Goal: Transaction & Acquisition: Purchase product/service

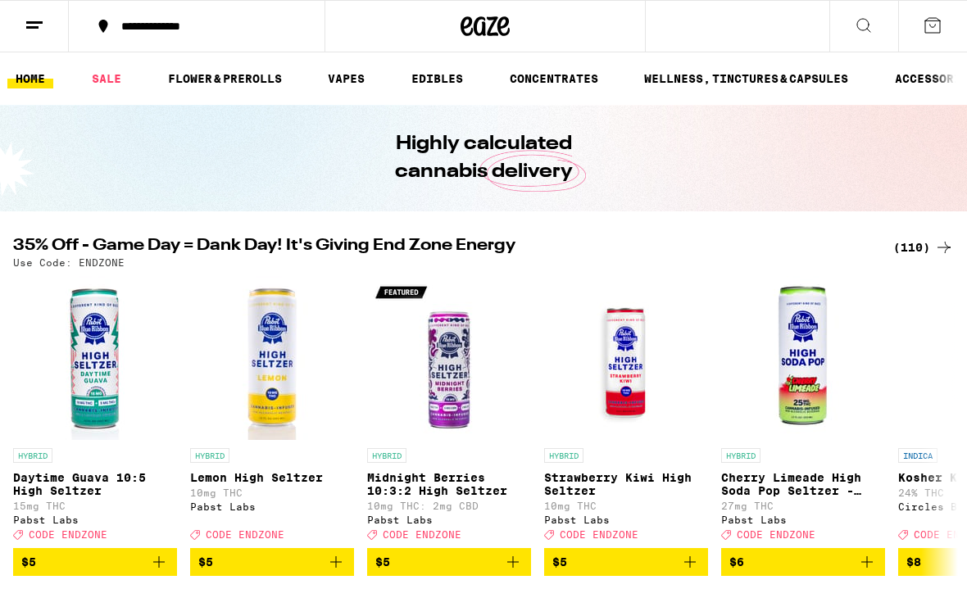
click at [33, 34] on icon at bounding box center [35, 26] width 20 height 20
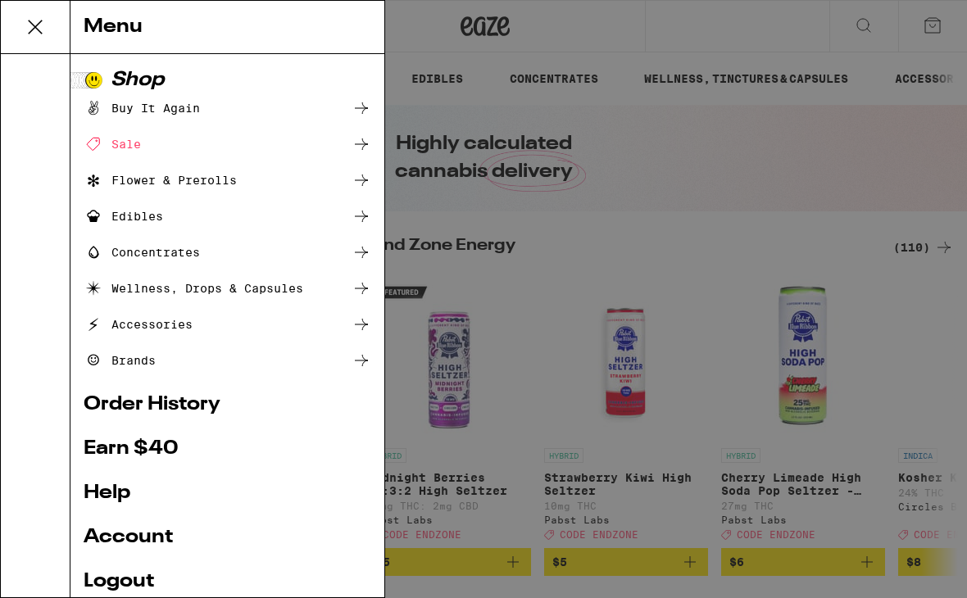
click at [111, 541] on link "Account" at bounding box center [228, 538] width 288 height 20
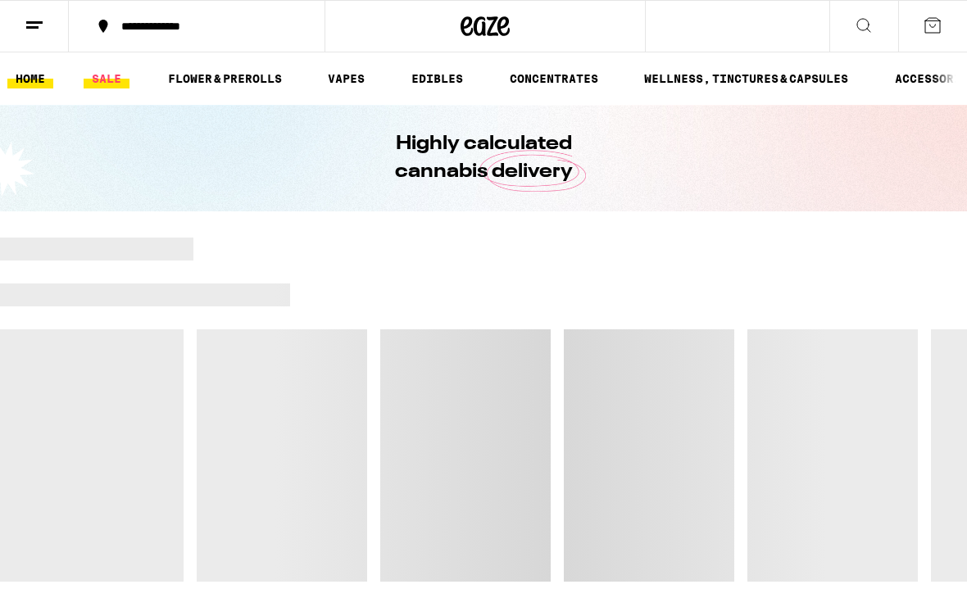
click at [106, 87] on link "SALE" at bounding box center [107, 79] width 46 height 20
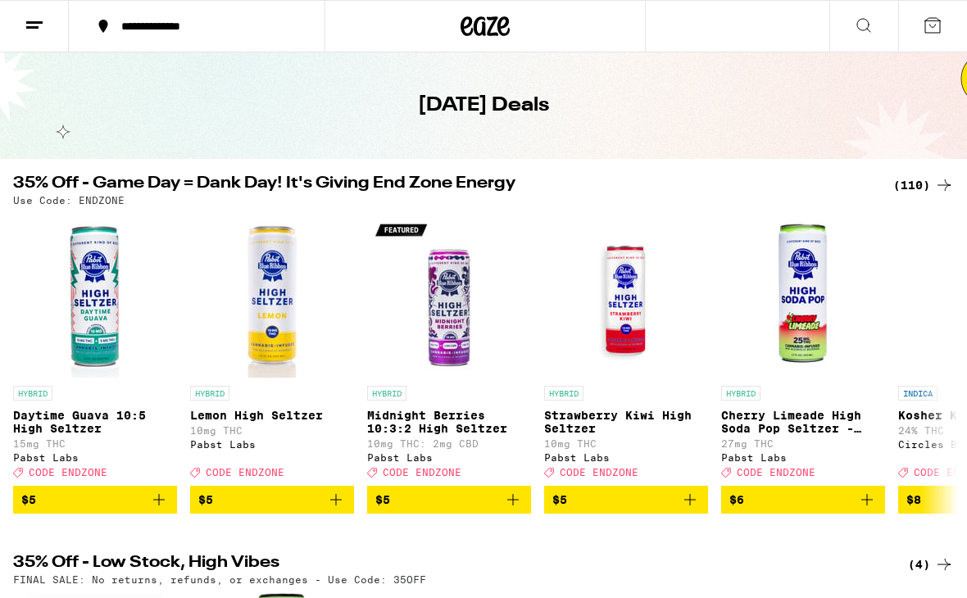
scroll to position [48, 0]
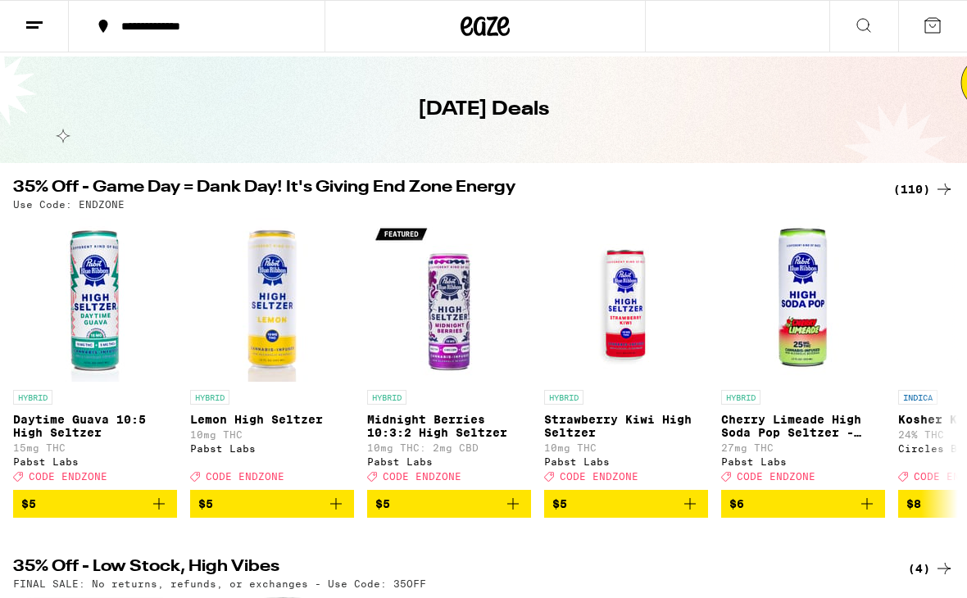
click at [922, 190] on div "(110)" at bounding box center [923, 189] width 61 height 20
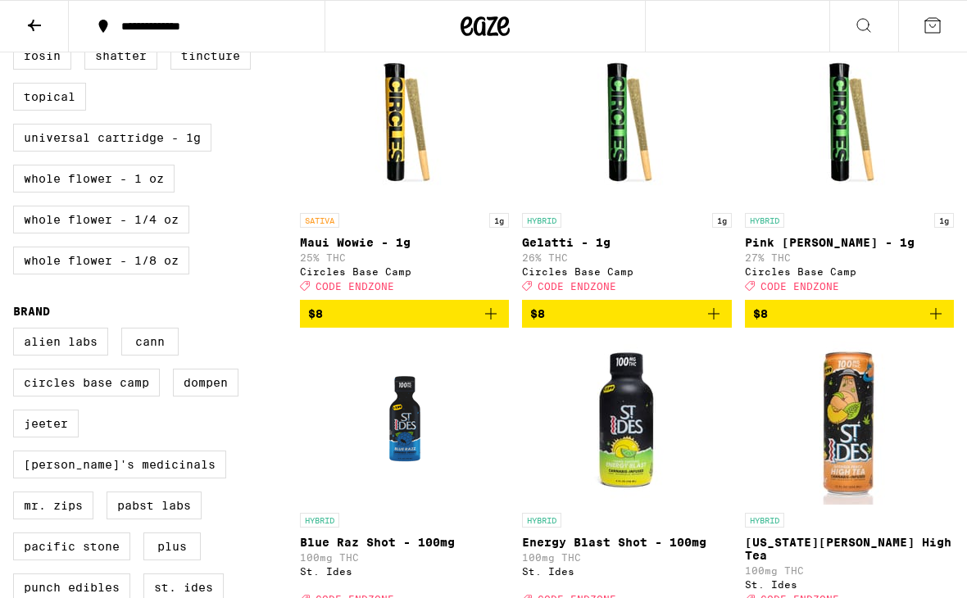
scroll to position [822, 0]
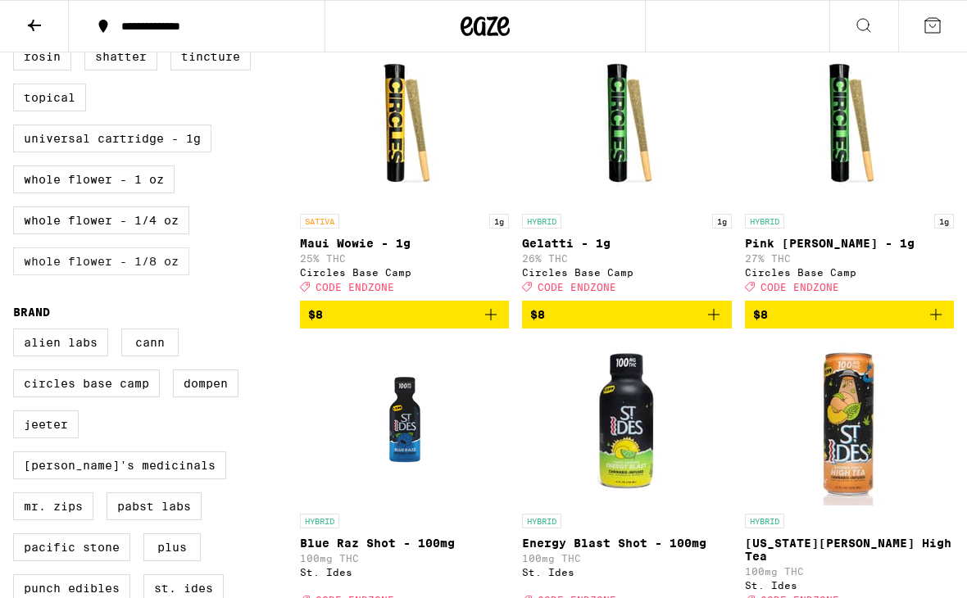
click at [61, 275] on label "Whole Flower - 1/8 oz" at bounding box center [101, 261] width 176 height 28
checkbox input "true"
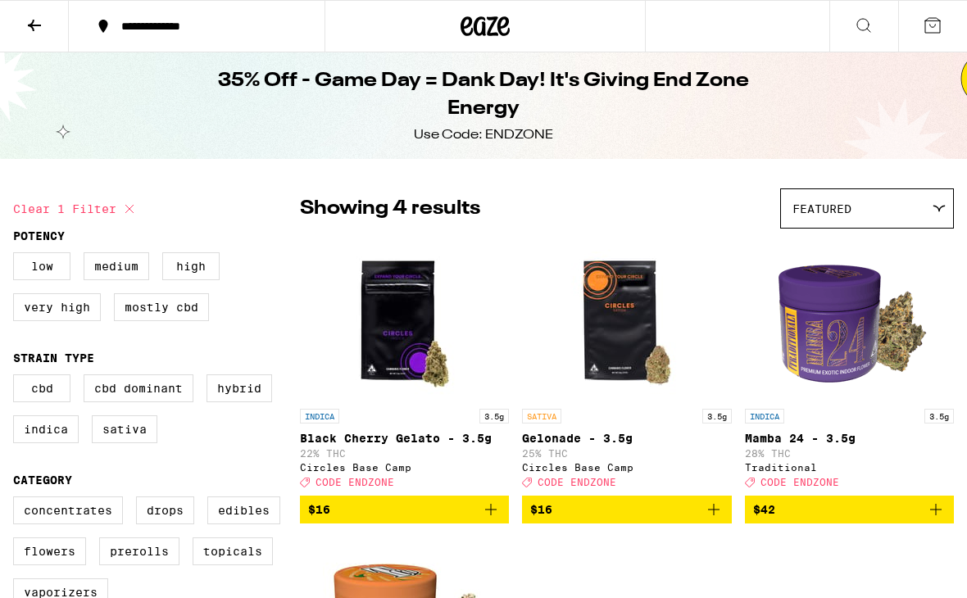
click at [837, 347] on img "Open page for Mamba 24 - 3.5g from Traditional" at bounding box center [849, 319] width 164 height 164
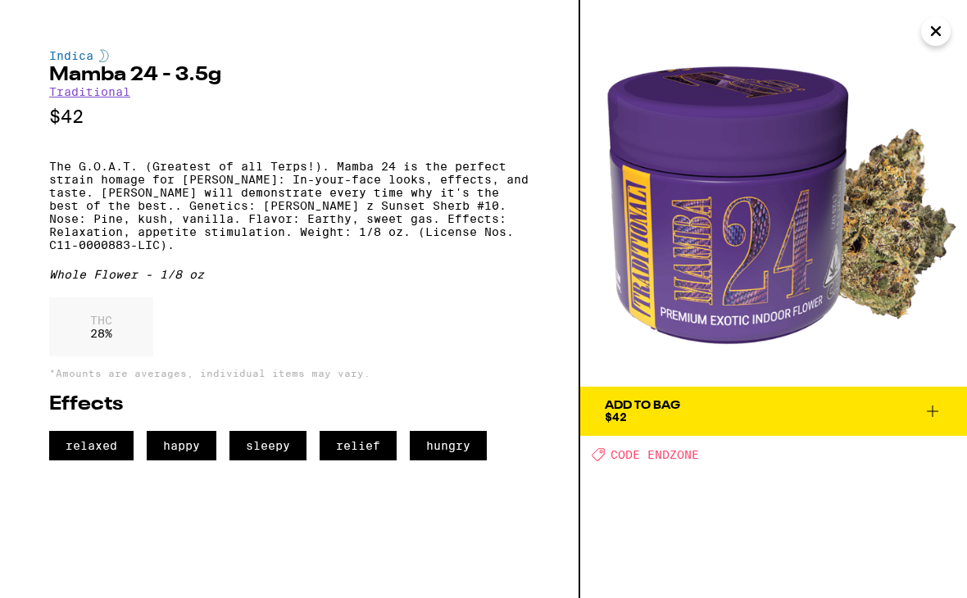
click at [930, 409] on icon at bounding box center [932, 411] width 20 height 20
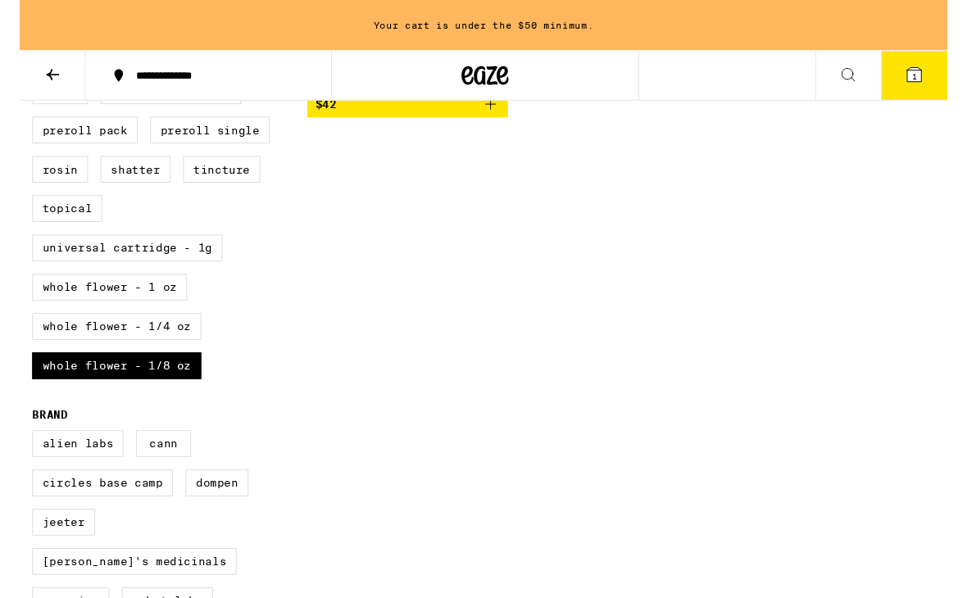
scroll to position [775, 0]
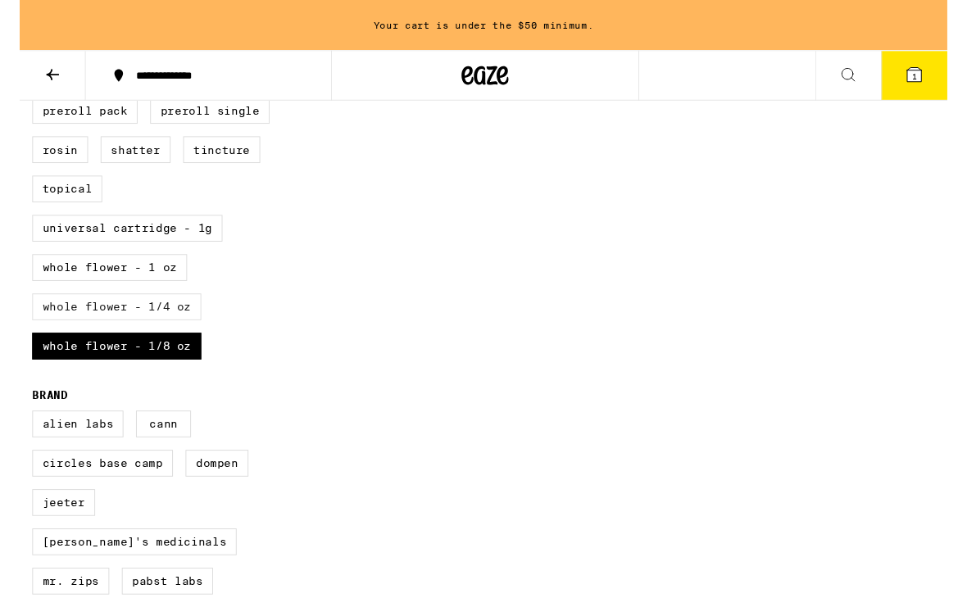
click at [50, 333] on label "Whole Flower - 1/4 oz" at bounding box center [101, 320] width 176 height 28
checkbox input "true"
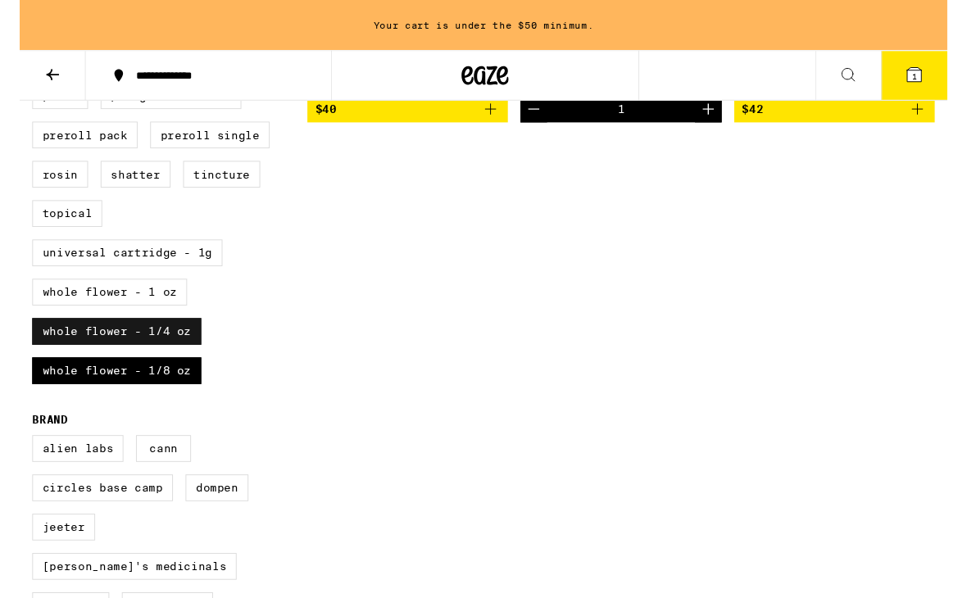
scroll to position [750, 0]
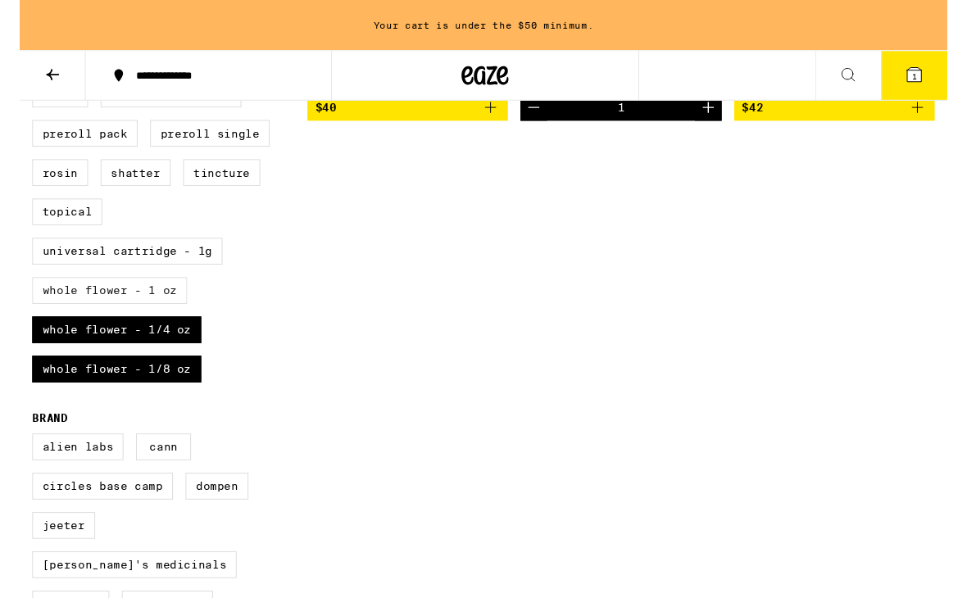
click at [47, 317] on label "Whole Flower - 1 oz" at bounding box center [93, 303] width 161 height 28
checkbox input "true"
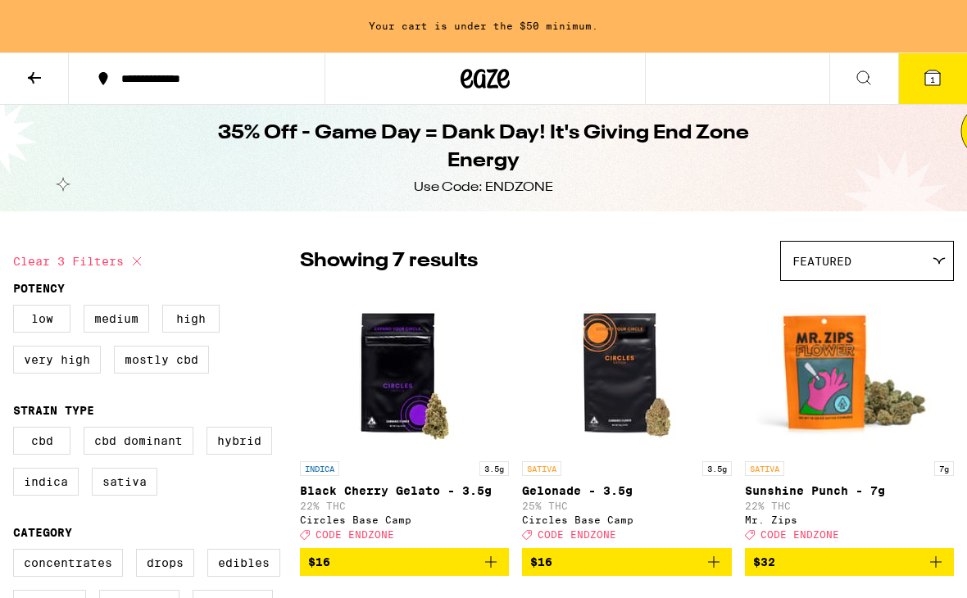
click at [34, 77] on icon at bounding box center [34, 77] width 13 height 11
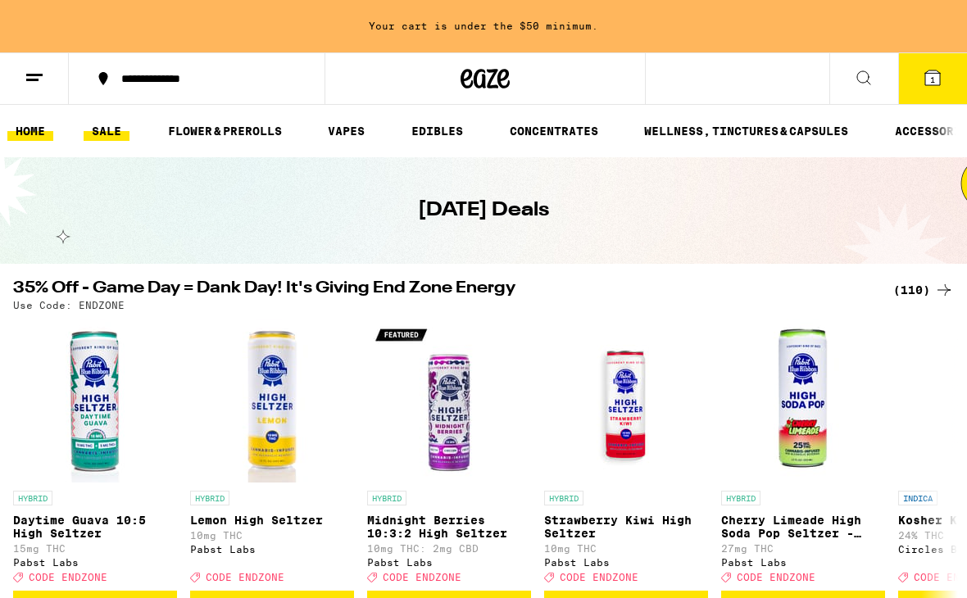
click at [25, 133] on link "HOME" at bounding box center [30, 131] width 46 height 20
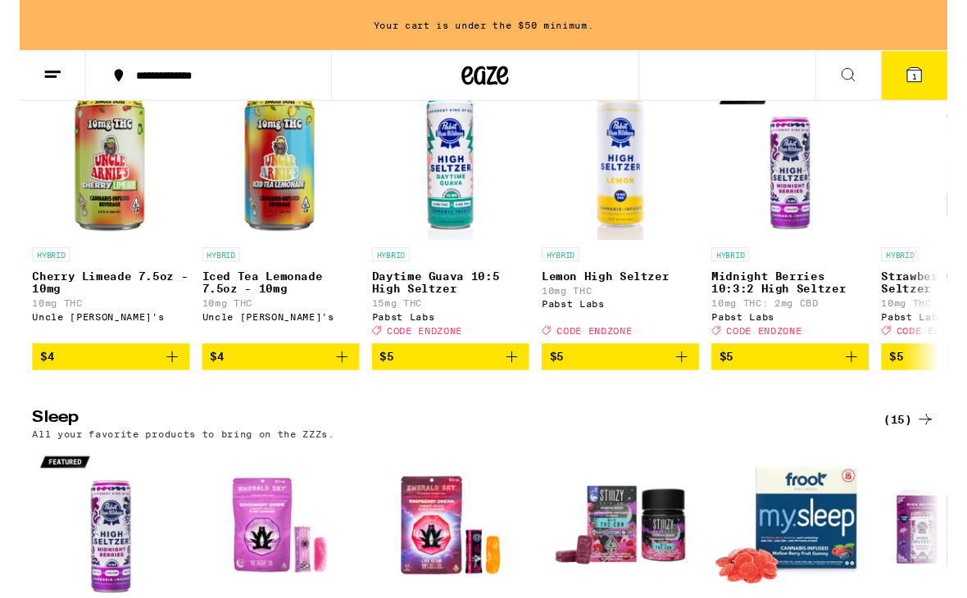
scroll to position [5445, 0]
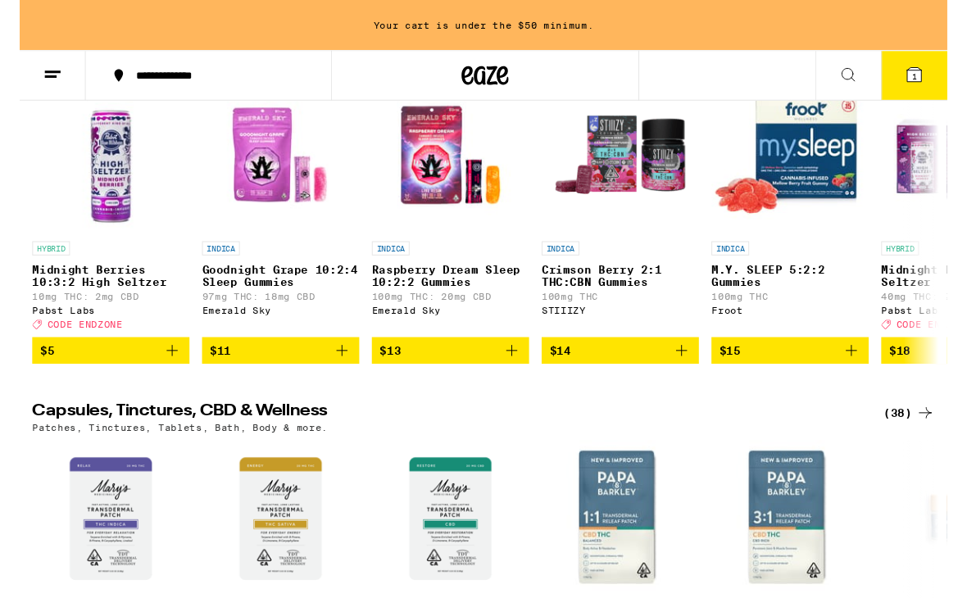
click at [924, 61] on div "(15)" at bounding box center [926, 51] width 53 height 20
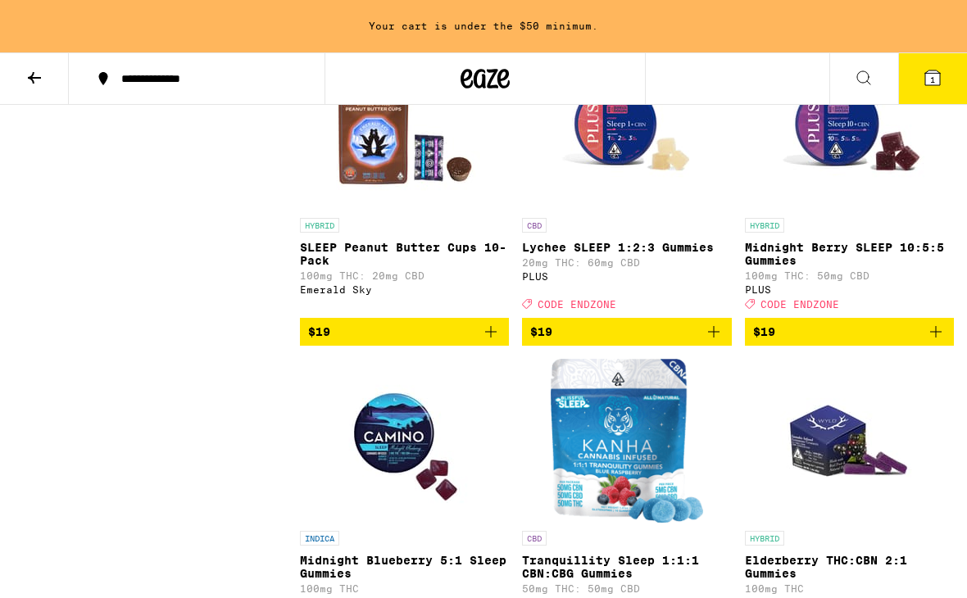
scroll to position [844, 0]
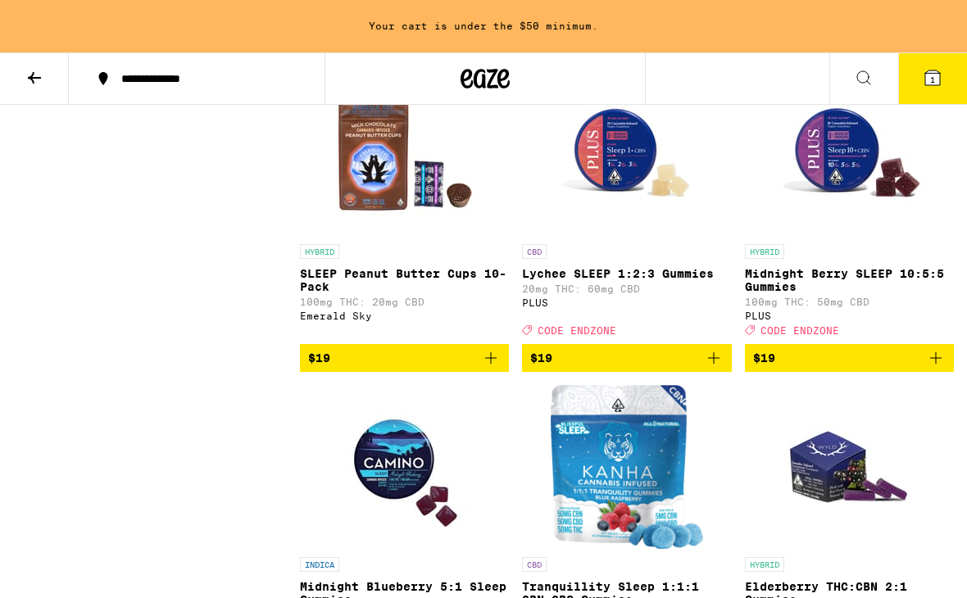
click at [934, 364] on icon "Add to bag" at bounding box center [935, 357] width 11 height 11
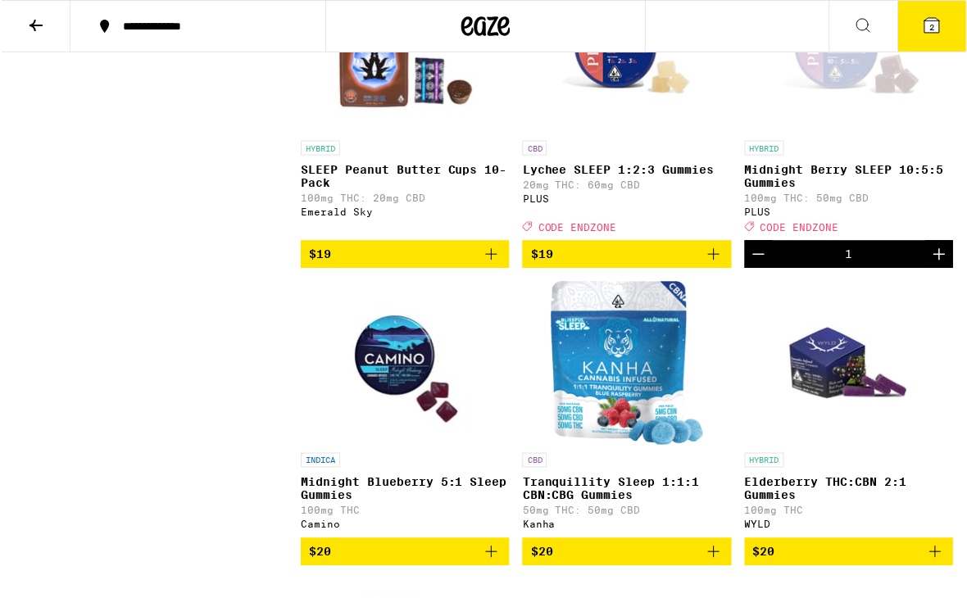
scroll to position [896, 0]
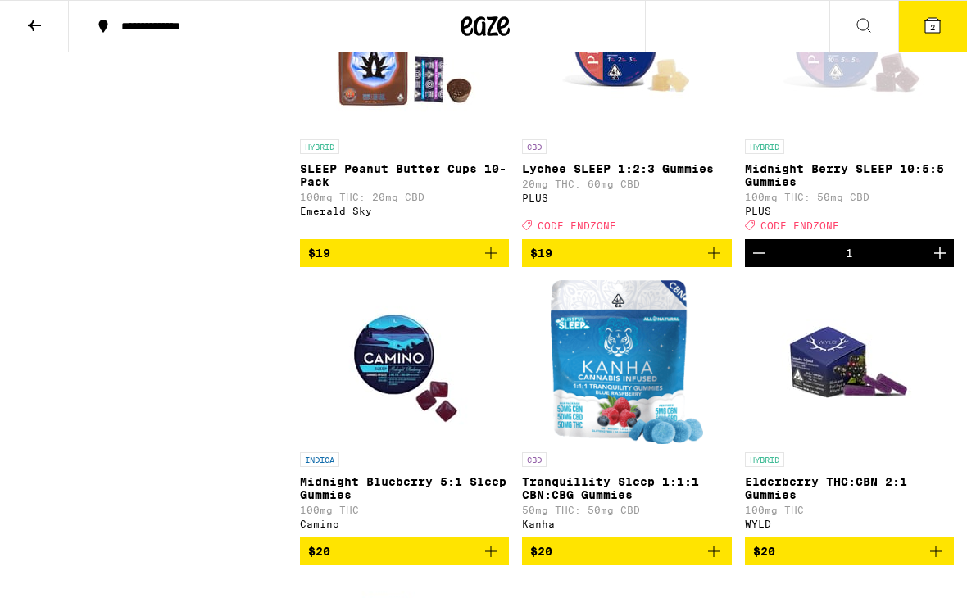
click at [948, 267] on button "Increment" at bounding box center [940, 253] width 28 height 28
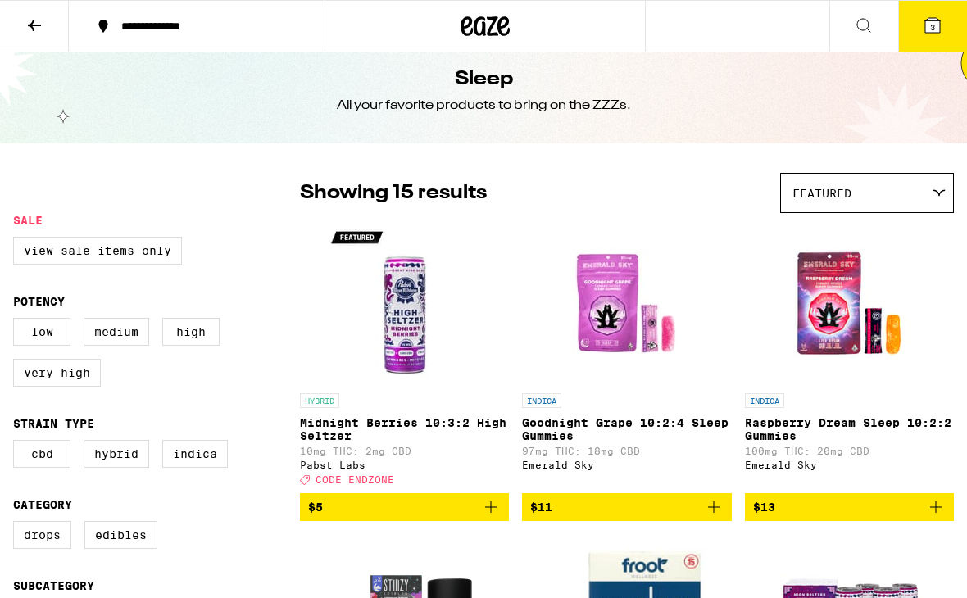
scroll to position [0, 0]
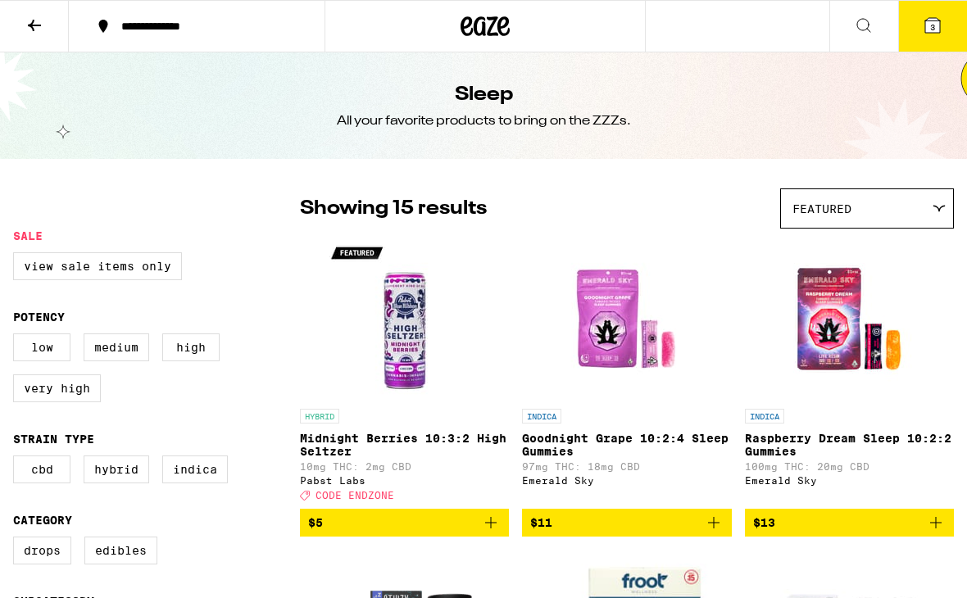
click at [32, 23] on icon at bounding box center [34, 25] width 13 height 11
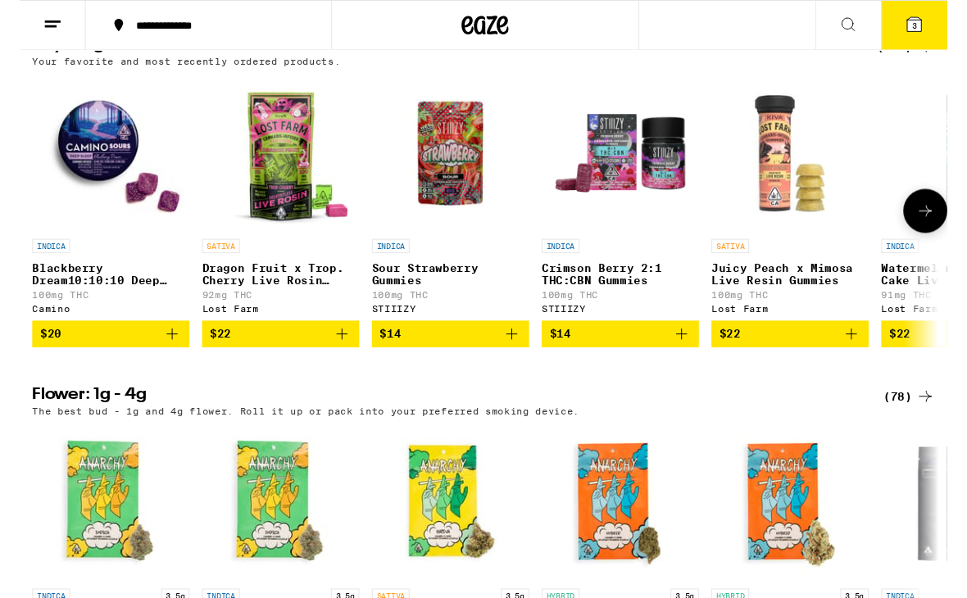
scroll to position [959, 0]
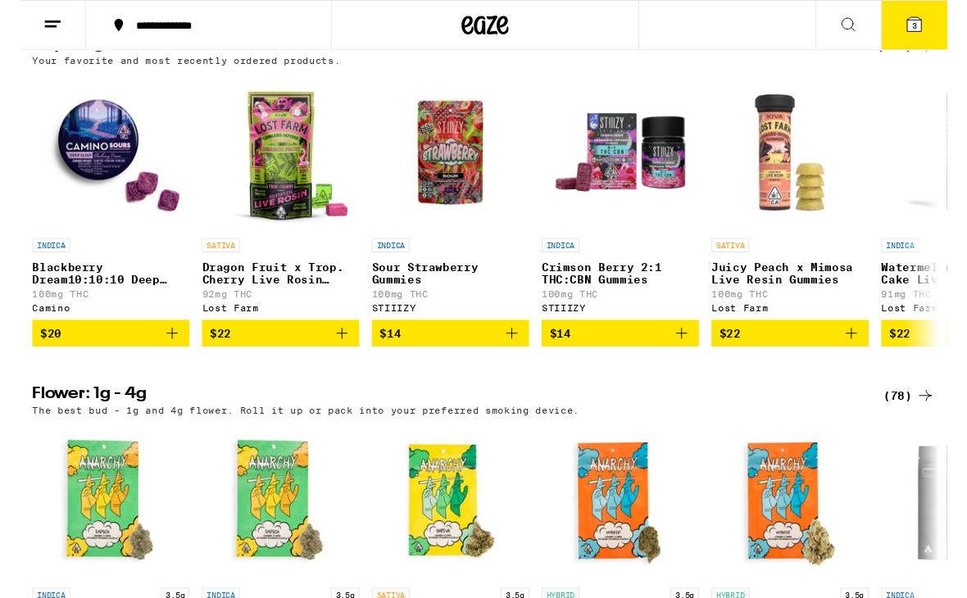
click at [913, 422] on div "(78)" at bounding box center [926, 412] width 53 height 20
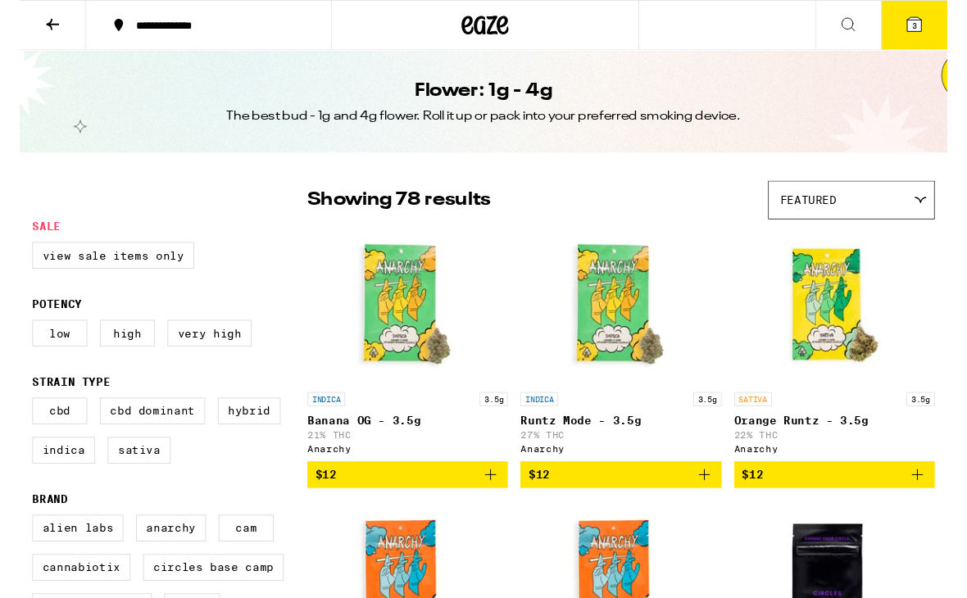
click at [878, 216] on div "Featured" at bounding box center [867, 208] width 172 height 39
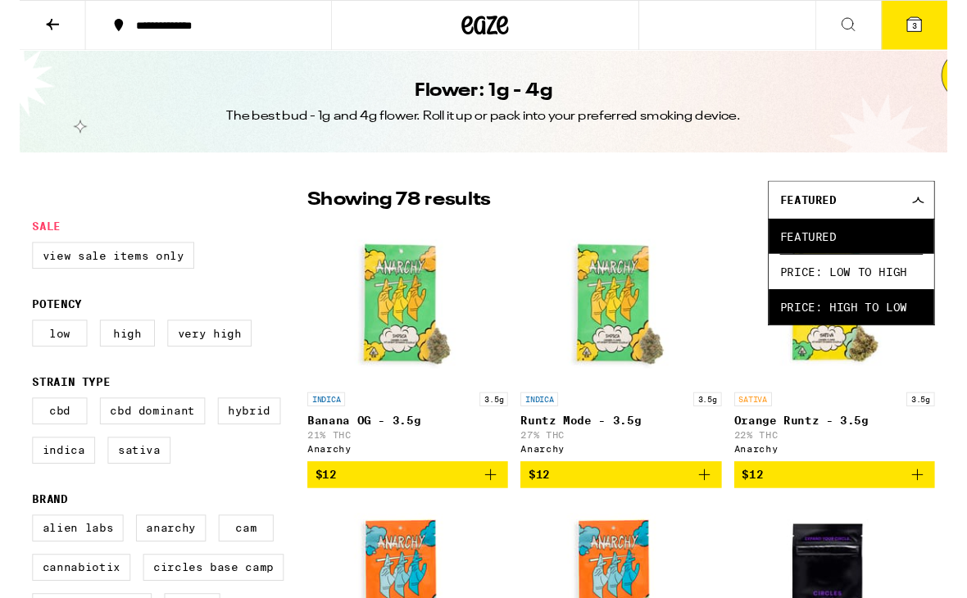
click at [855, 338] on span "Price: High to Low" at bounding box center [866, 319] width 149 height 37
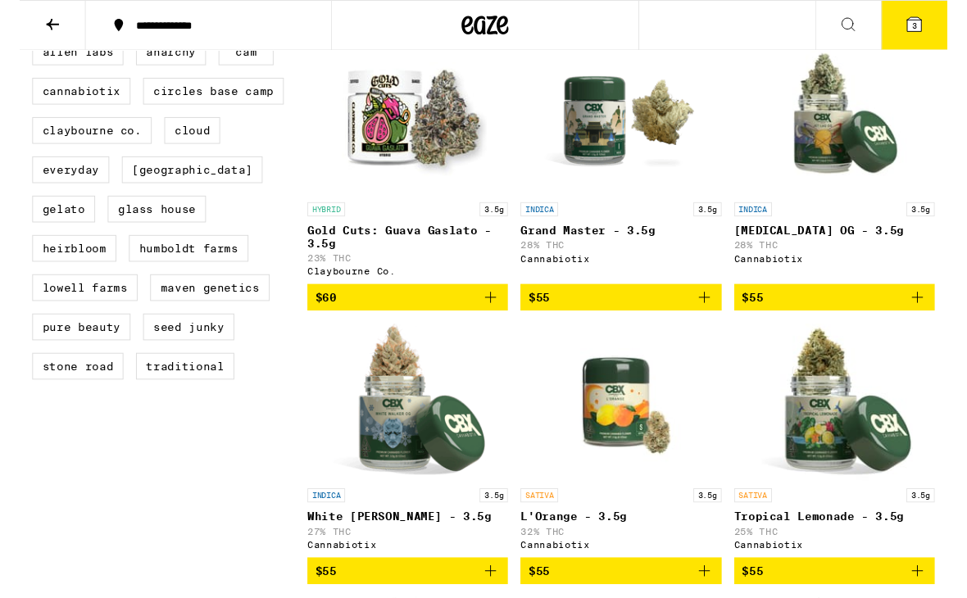
scroll to position [517, 0]
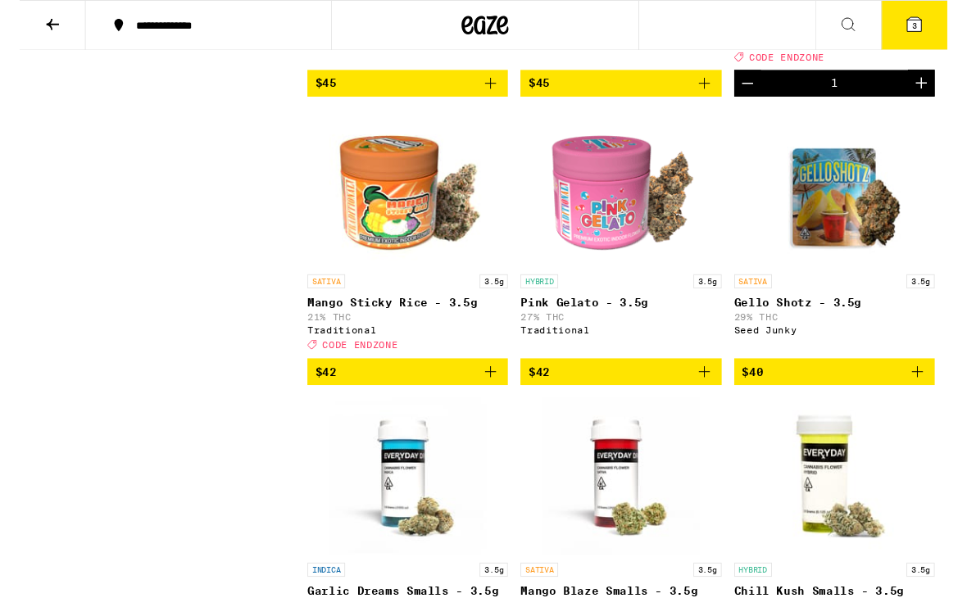
scroll to position [4459, 0]
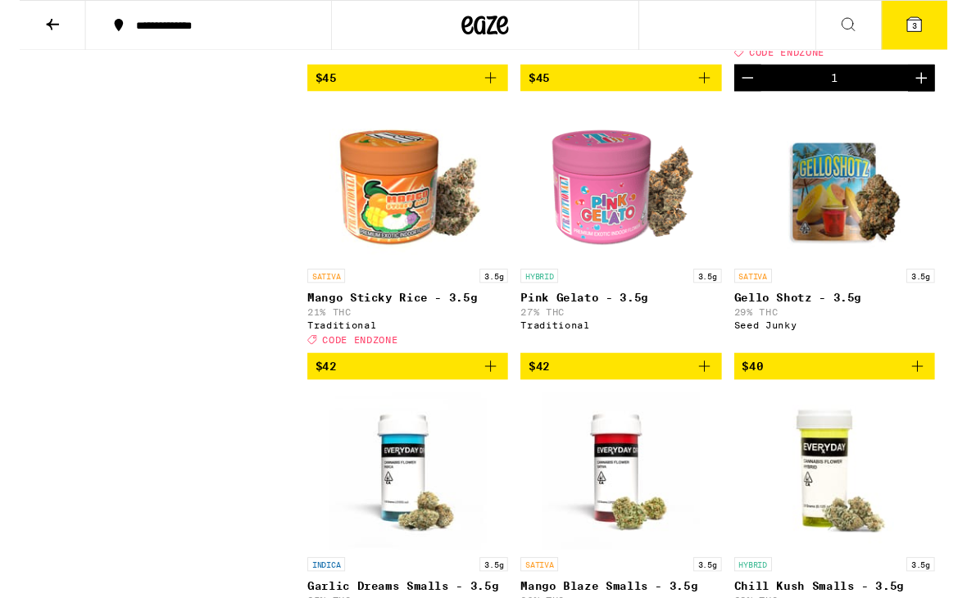
click at [489, 392] on icon "Add to bag" at bounding box center [491, 382] width 20 height 20
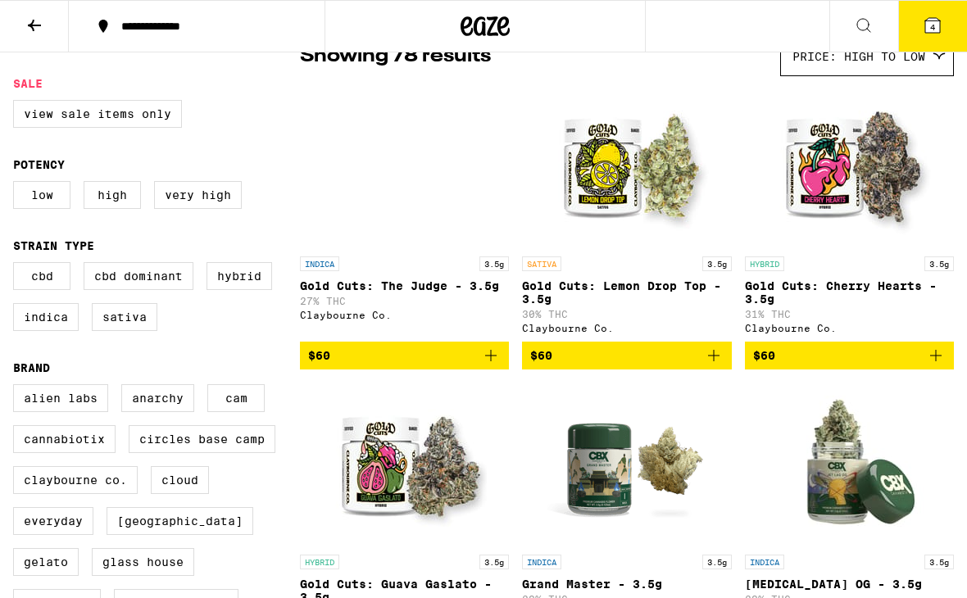
scroll to position [144, 0]
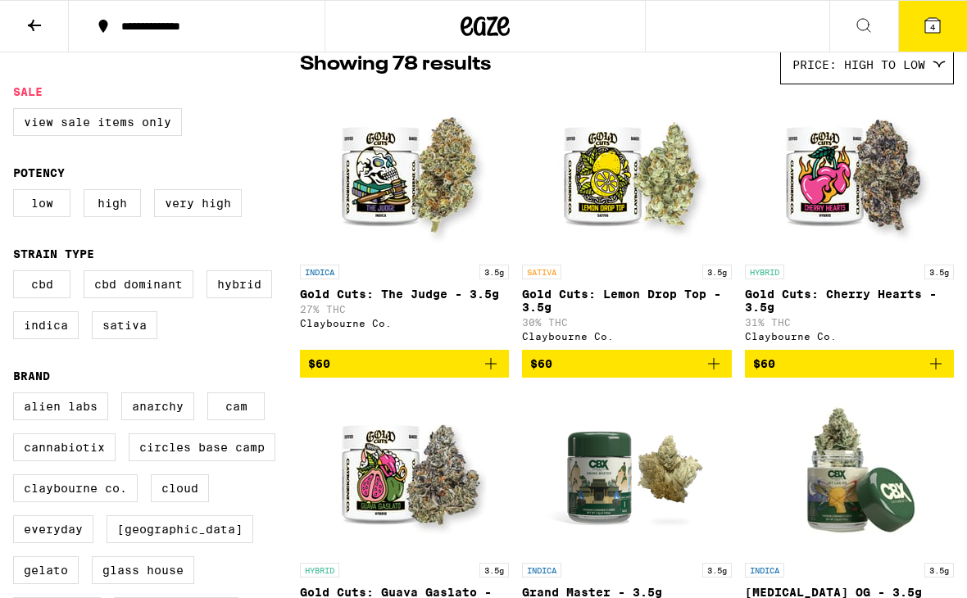
click at [936, 369] on icon "Add to bag" at bounding box center [935, 363] width 11 height 11
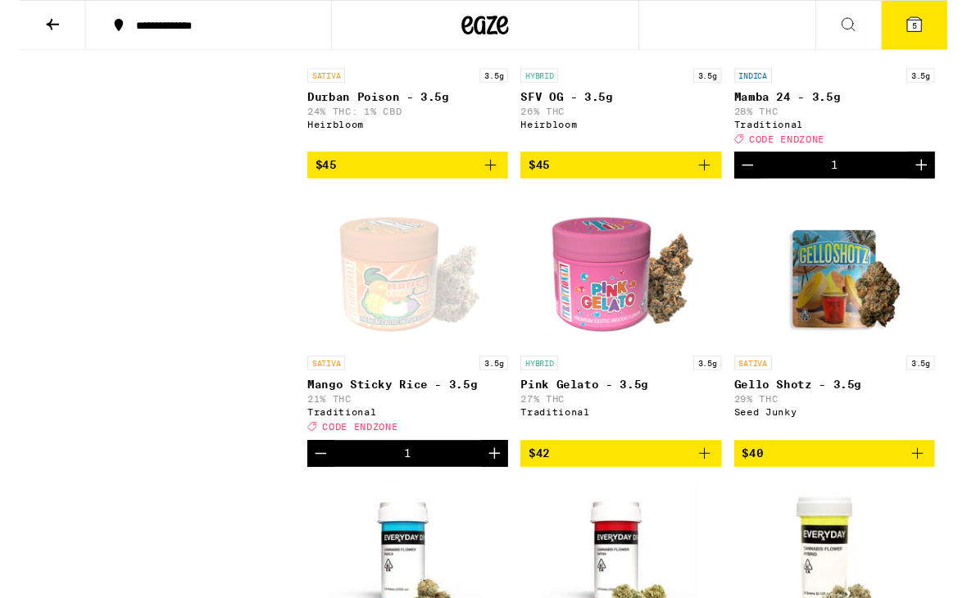
scroll to position [4384, 0]
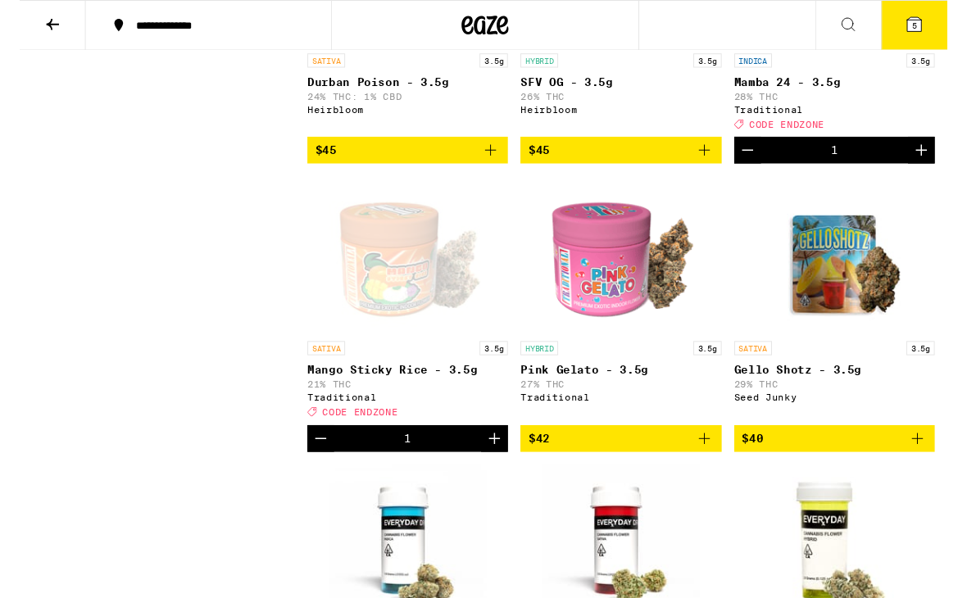
click at [925, 34] on icon at bounding box center [932, 26] width 20 height 20
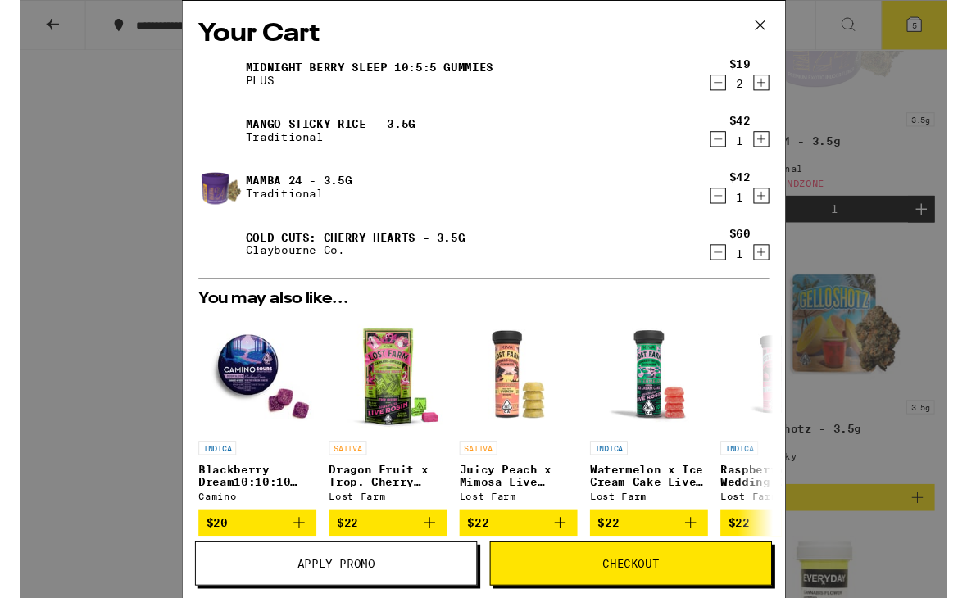
scroll to position [4322, 0]
click at [106, 149] on div "Your Cart Midnight [PERSON_NAME] SLEEP 10:5:5 Gummies PLUS $19 2 Mango Sticky R…" at bounding box center [483, 311] width 967 height 623
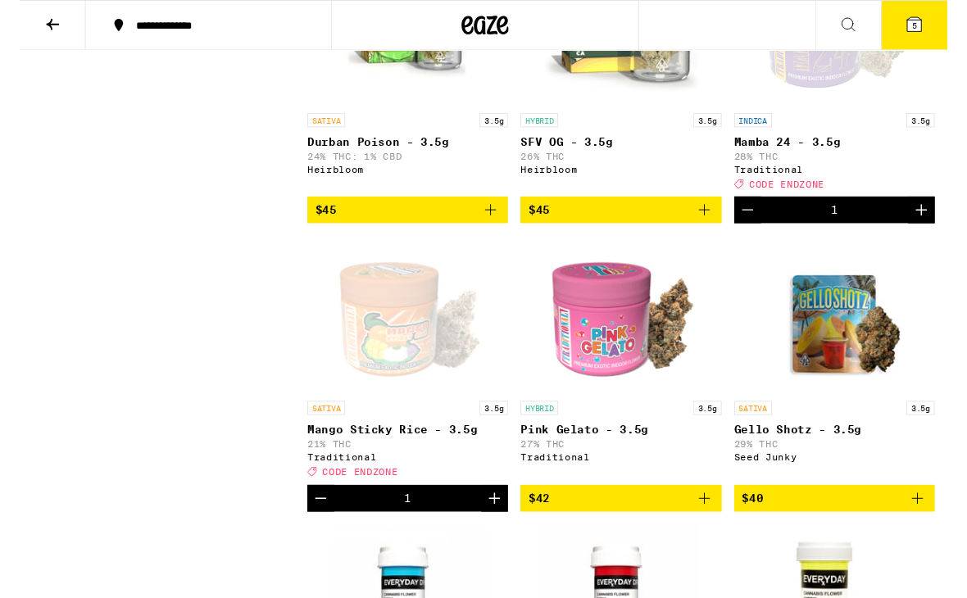
click at [31, 29] on icon at bounding box center [35, 26] width 20 height 20
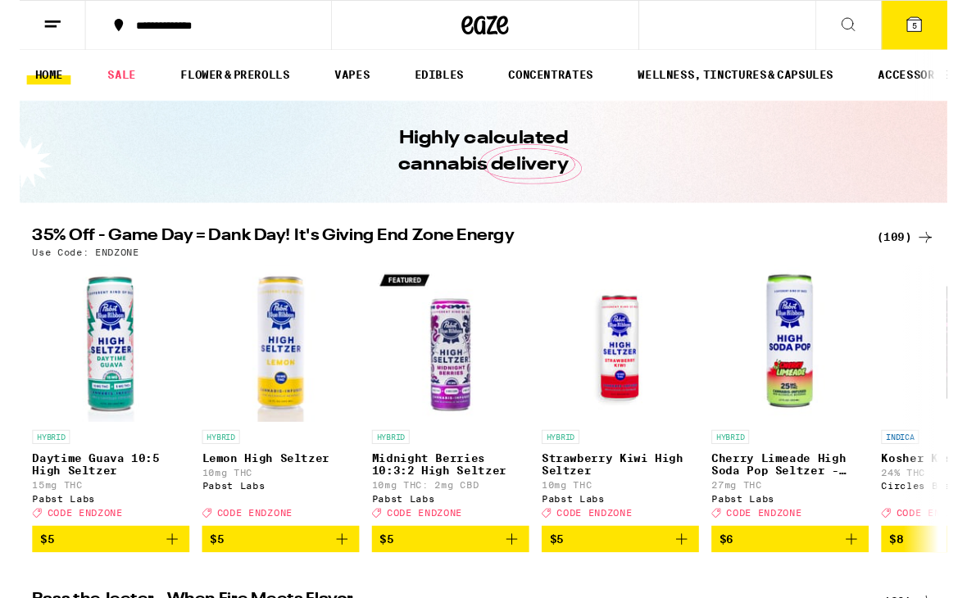
click at [930, 20] on icon at bounding box center [932, 25] width 15 height 15
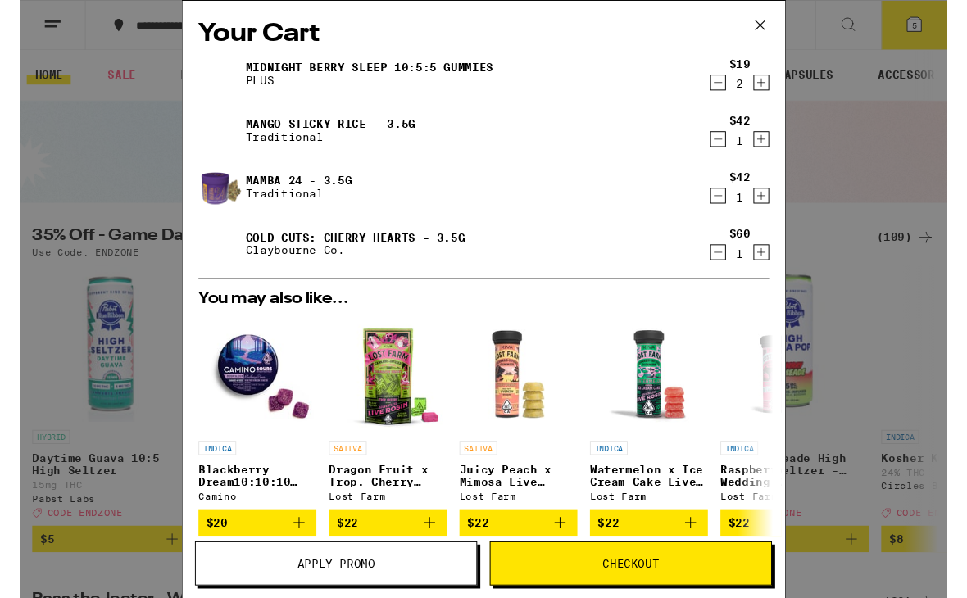
click at [107, 142] on div "Your Cart Midnight [PERSON_NAME] SLEEP 10:5:5 Gummies PLUS $19 2 Mango Sticky R…" at bounding box center [483, 311] width 967 height 623
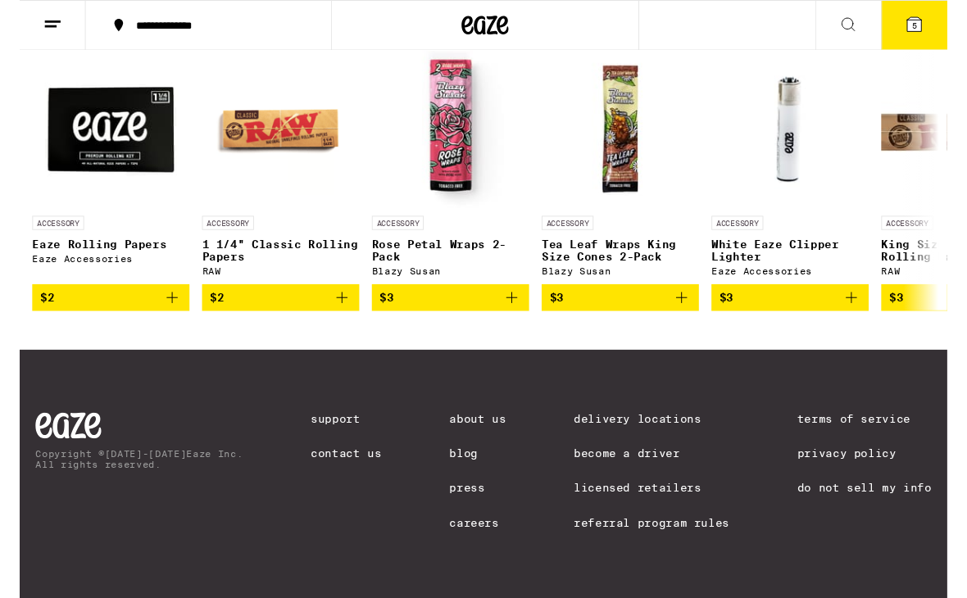
scroll to position [6818, 0]
click at [919, 34] on div "(30)" at bounding box center [926, 24] width 53 height 20
click at [910, 34] on div "(30)" at bounding box center [926, 24] width 53 height 20
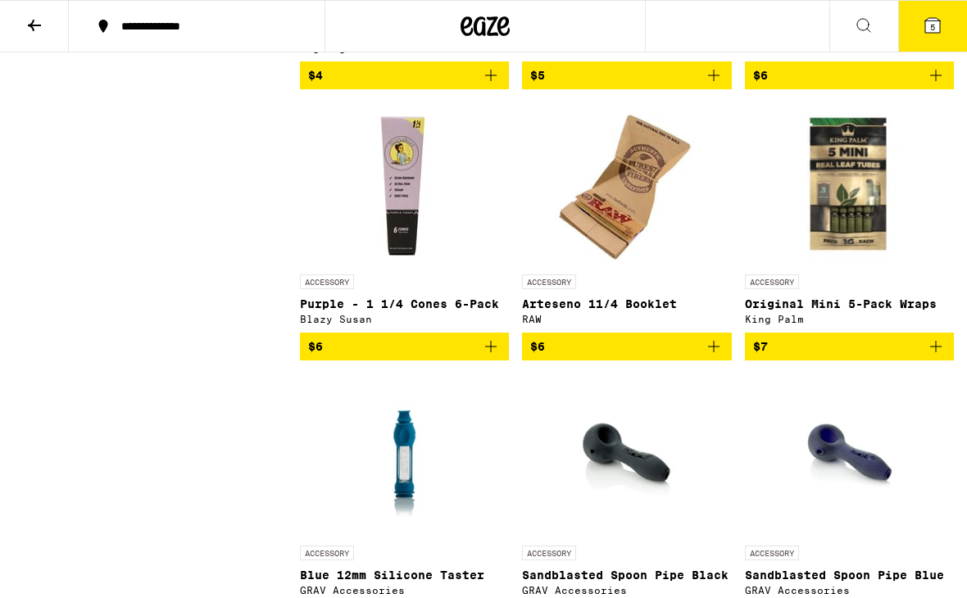
scroll to position [1155, 0]
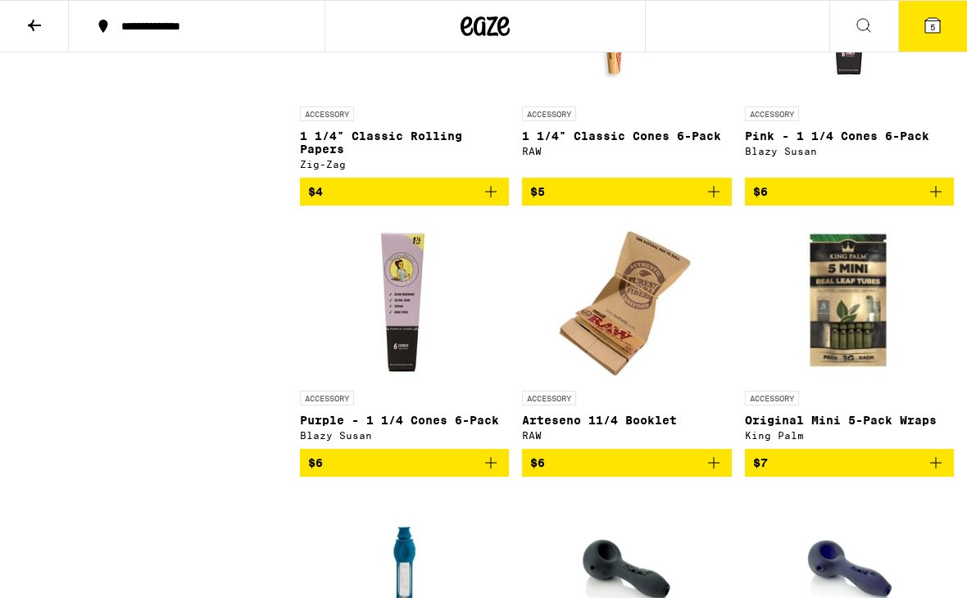
click at [31, 24] on icon at bounding box center [34, 25] width 13 height 11
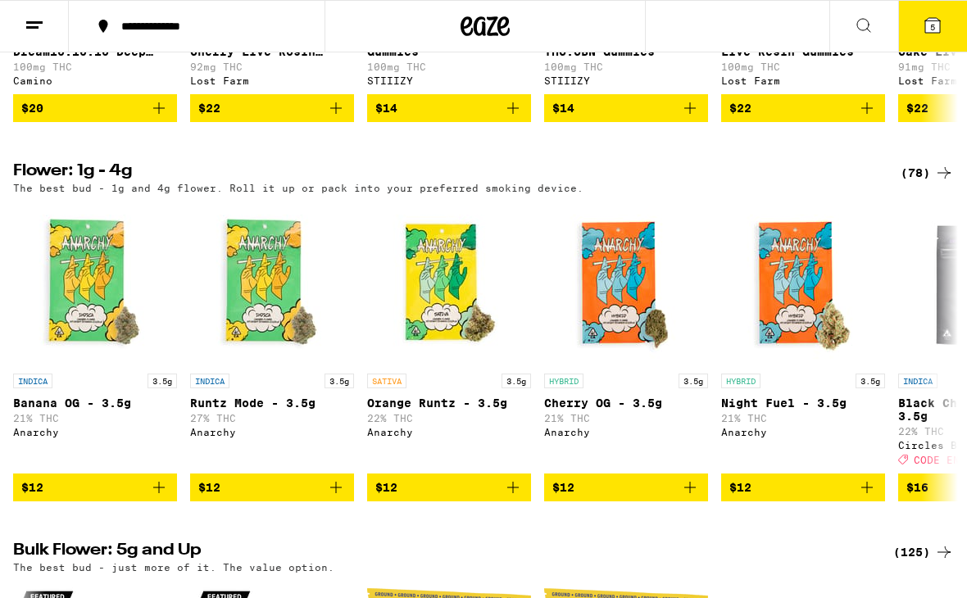
scroll to position [1194, 0]
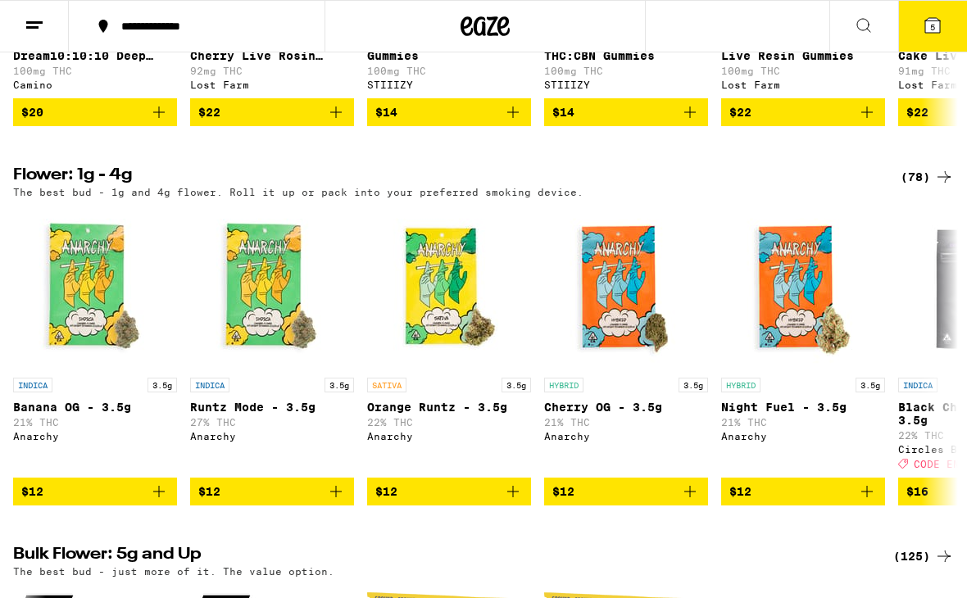
click at [927, 187] on div "(78)" at bounding box center [926, 177] width 53 height 20
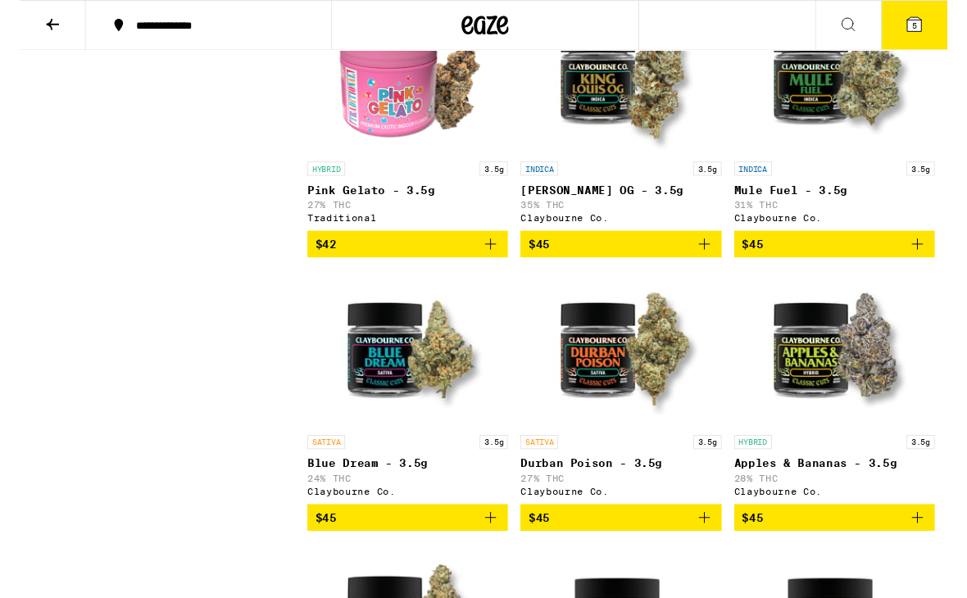
scroll to position [3449, 0]
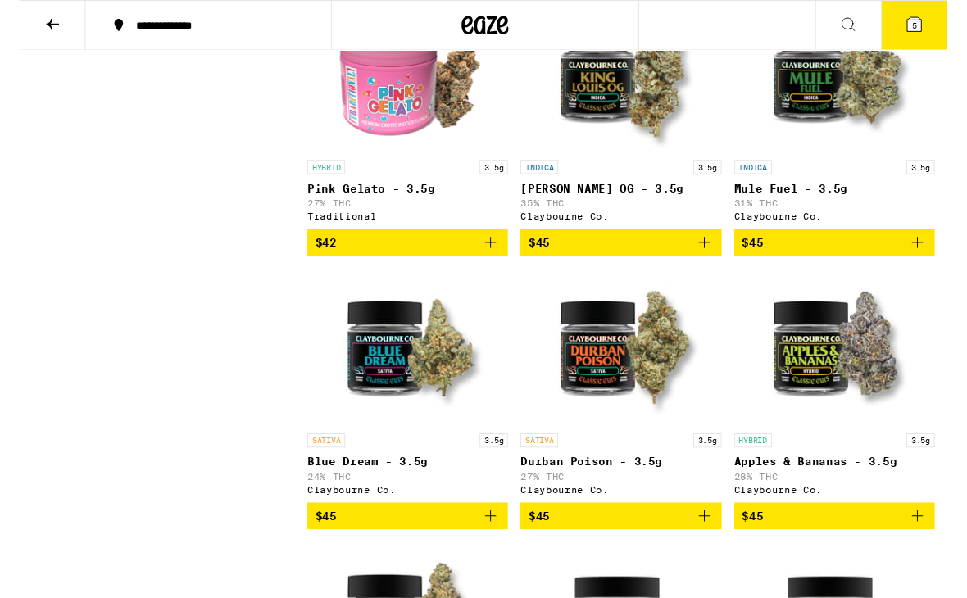
click at [944, 29] on button "5" at bounding box center [932, 26] width 69 height 51
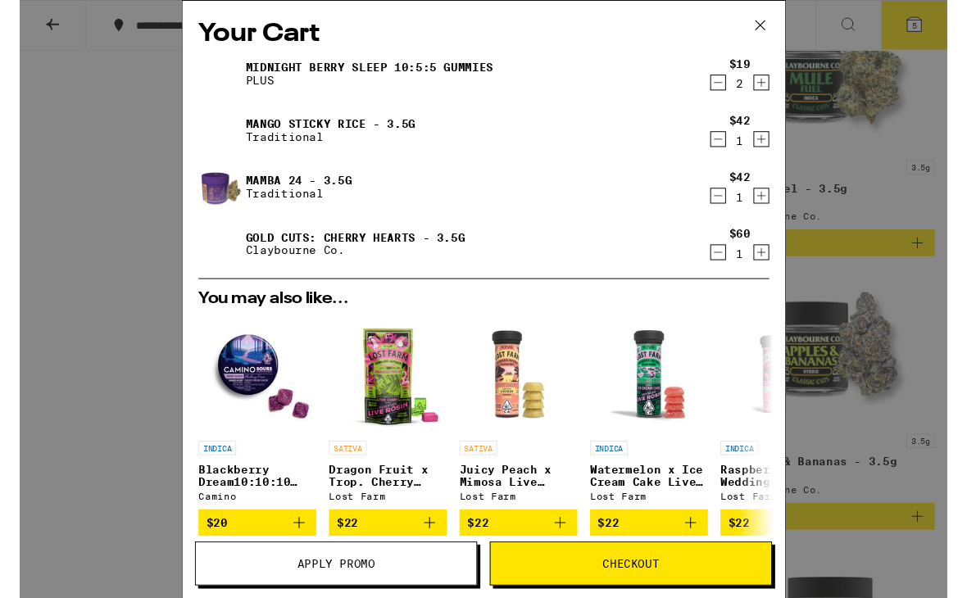
click at [418, 597] on button "Apply Promo" at bounding box center [330, 587] width 294 height 46
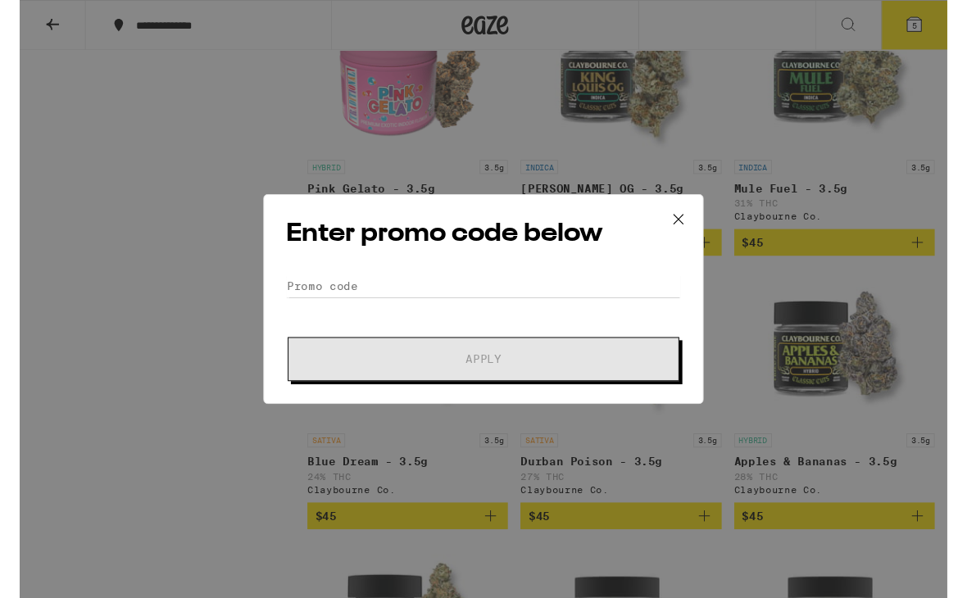
click at [674, 235] on icon at bounding box center [686, 228] width 25 height 25
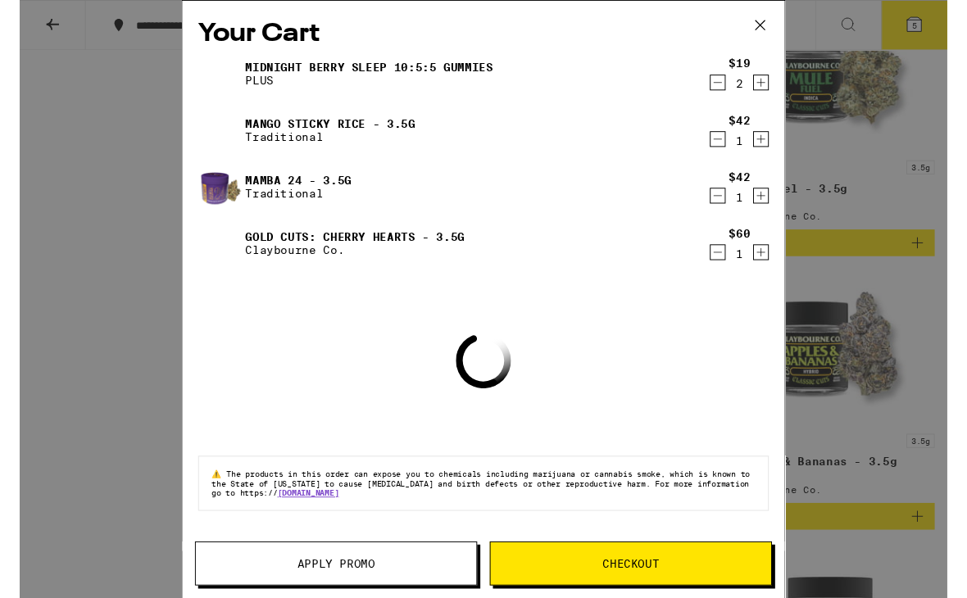
click at [39, 21] on div "Your Cart Midnight [PERSON_NAME] SLEEP 10:5:5 Gummies PLUS $19 2 Mango Sticky R…" at bounding box center [483, 311] width 967 height 623
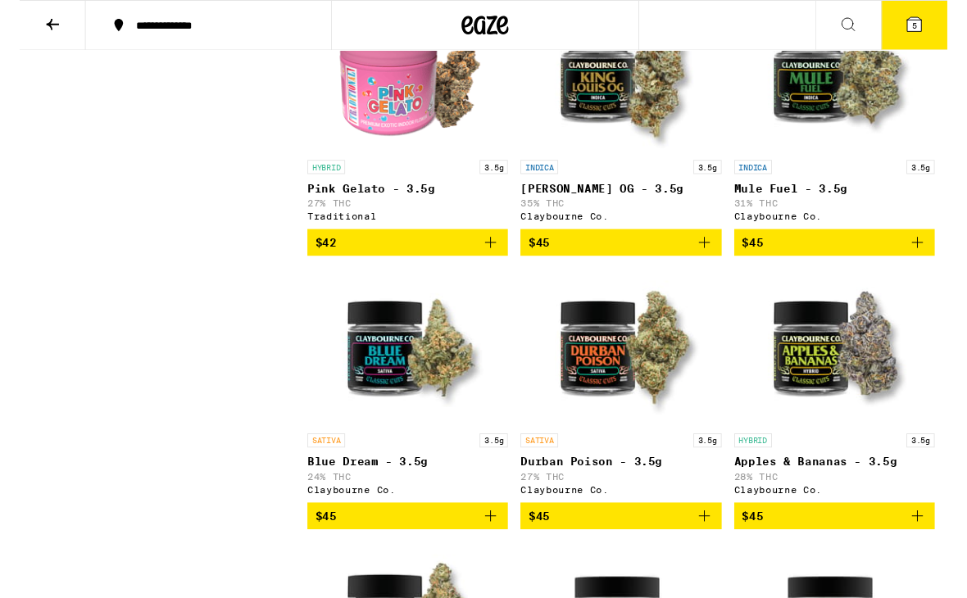
click at [39, 23] on icon at bounding box center [35, 26] width 20 height 20
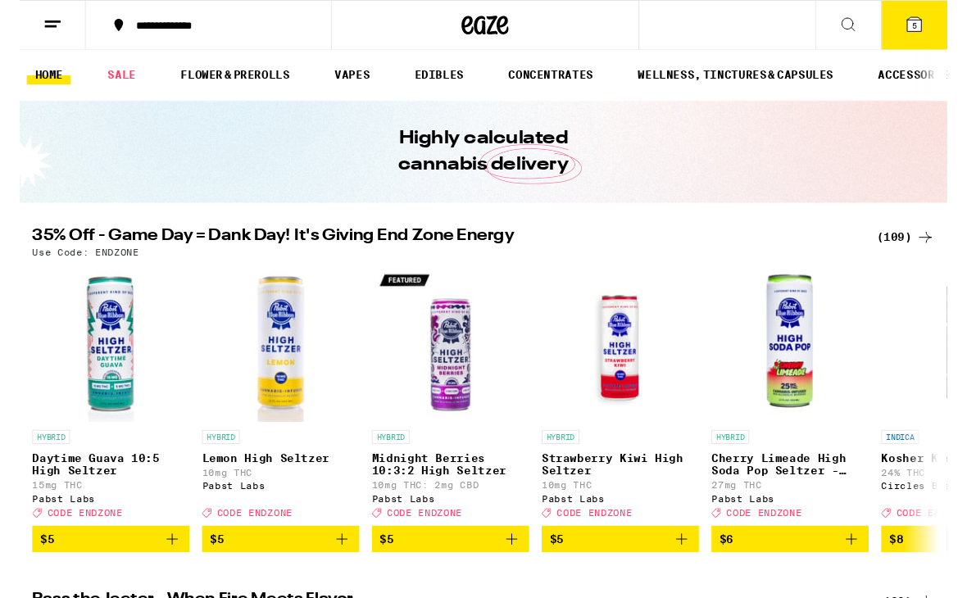
click at [940, 20] on icon at bounding box center [932, 26] width 20 height 20
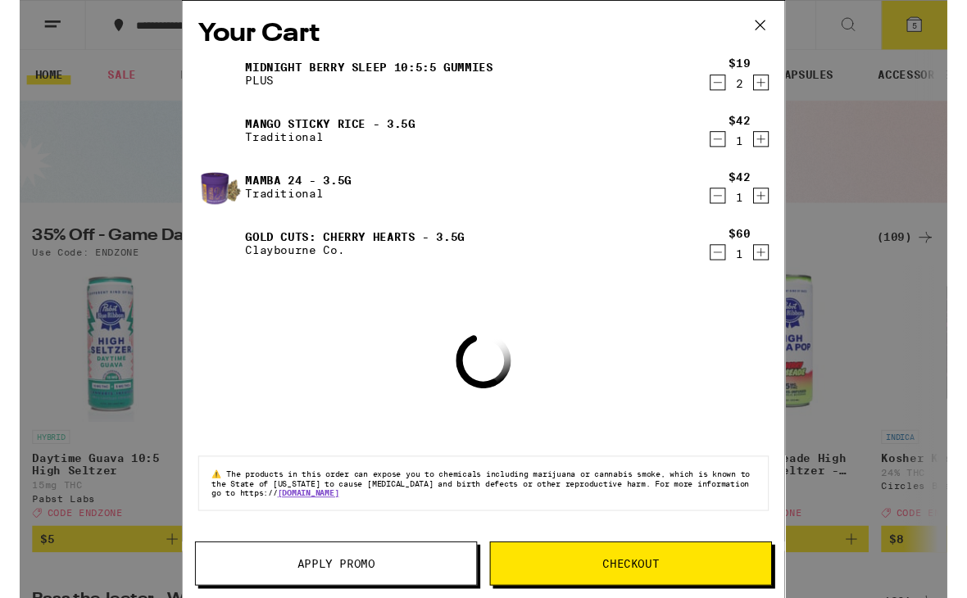
click at [415, 589] on span "Apply Promo" at bounding box center [330, 587] width 292 height 11
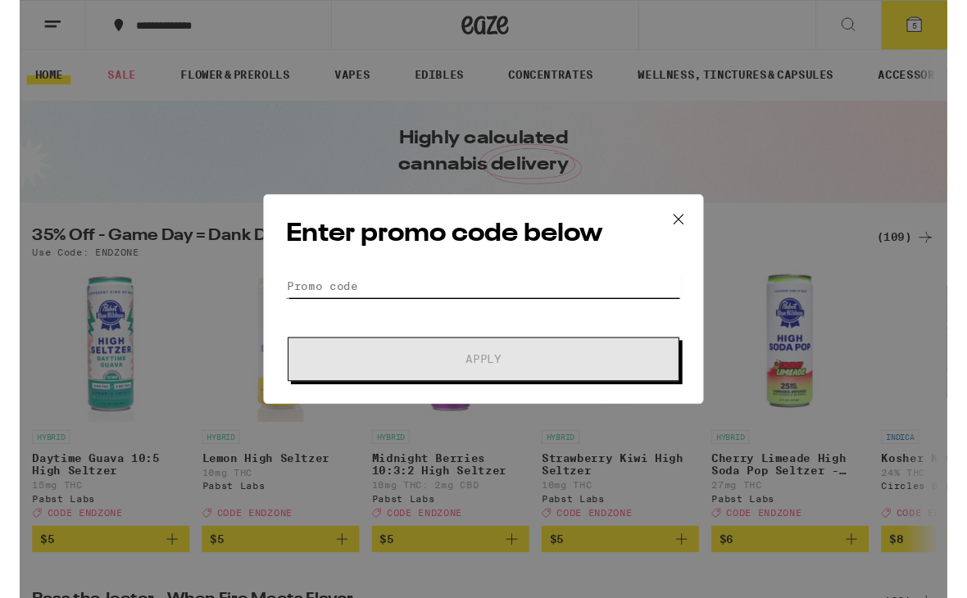
click at [604, 310] on input "Promo Code" at bounding box center [483, 298] width 411 height 25
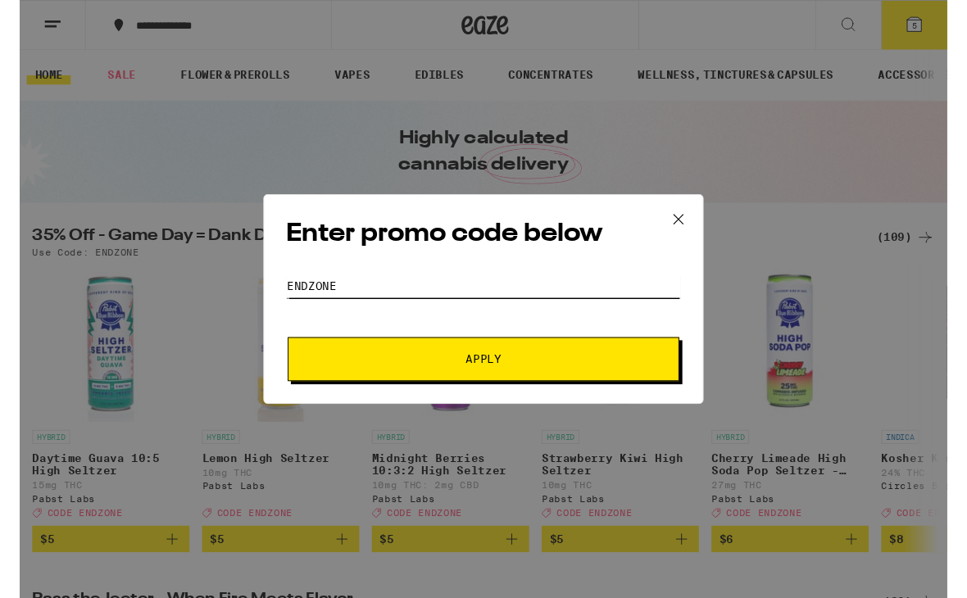
type input "Endzone"
click at [306, 374] on button "Apply" at bounding box center [483, 374] width 408 height 46
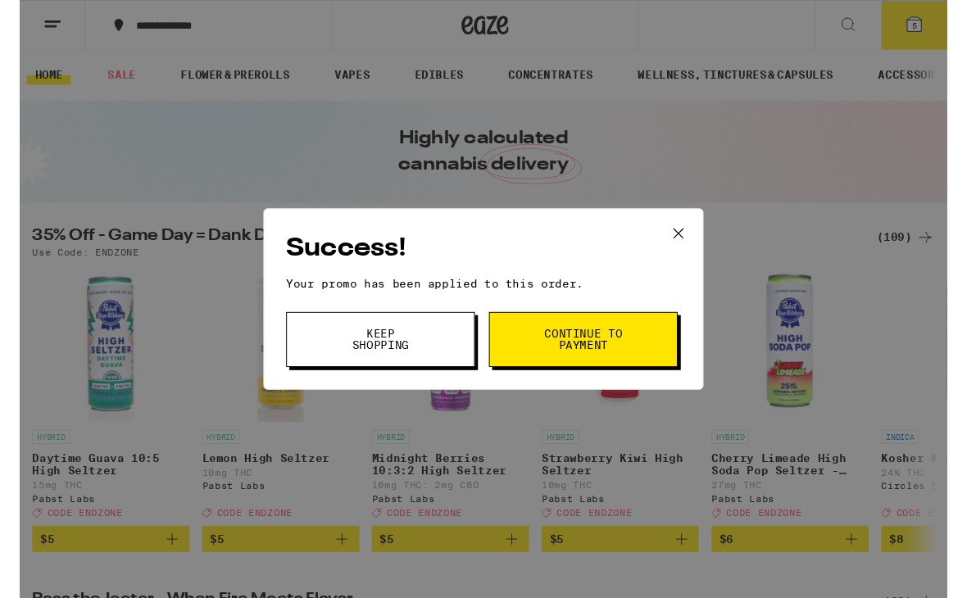
click at [628, 362] on span "Continue to payment" at bounding box center [588, 353] width 84 height 23
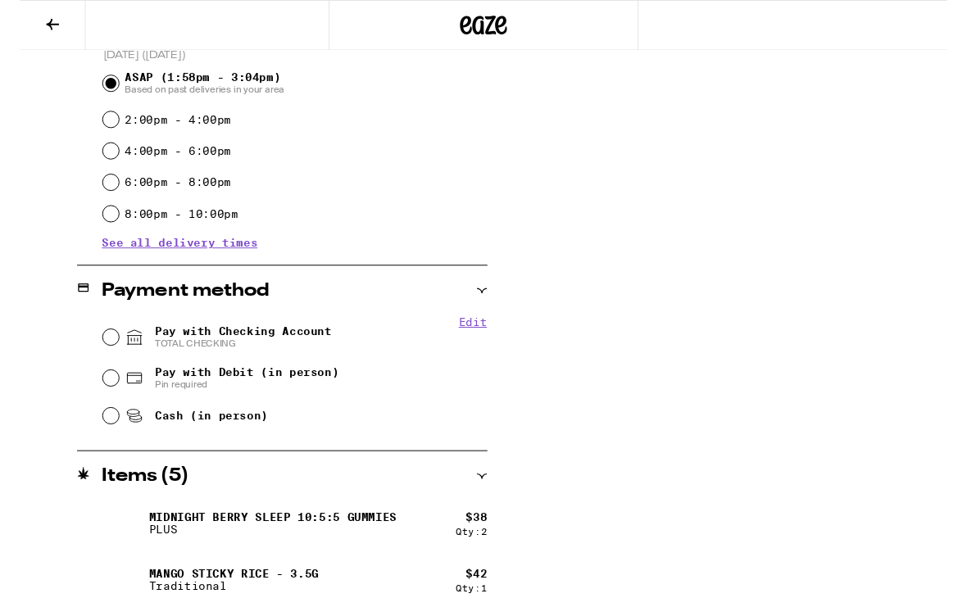
scroll to position [463, 0]
click at [90, 351] on input "Pay with Checking Account TOTAL CHECKING" at bounding box center [95, 350] width 16 height 16
radio input "true"
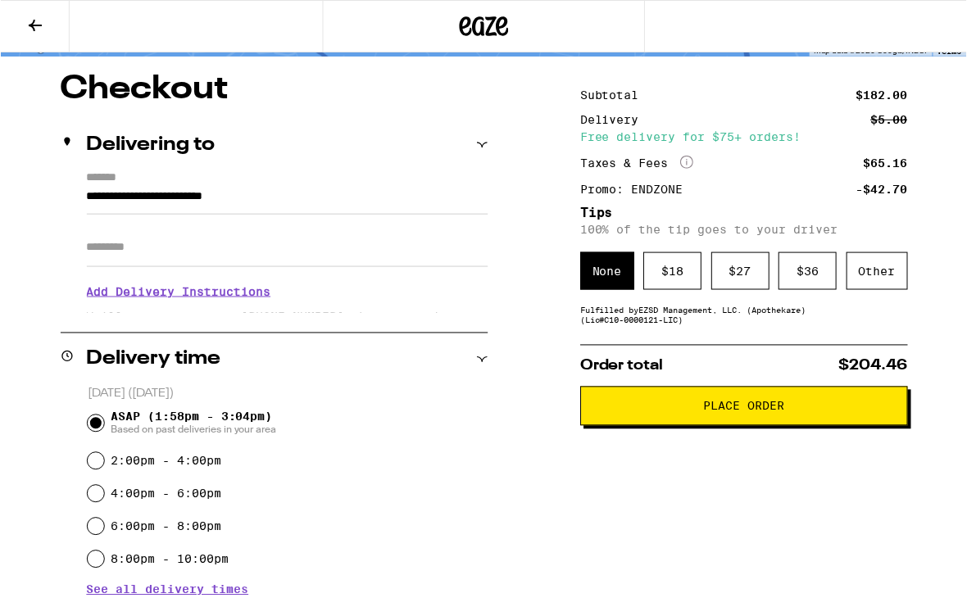
scroll to position [112, 0]
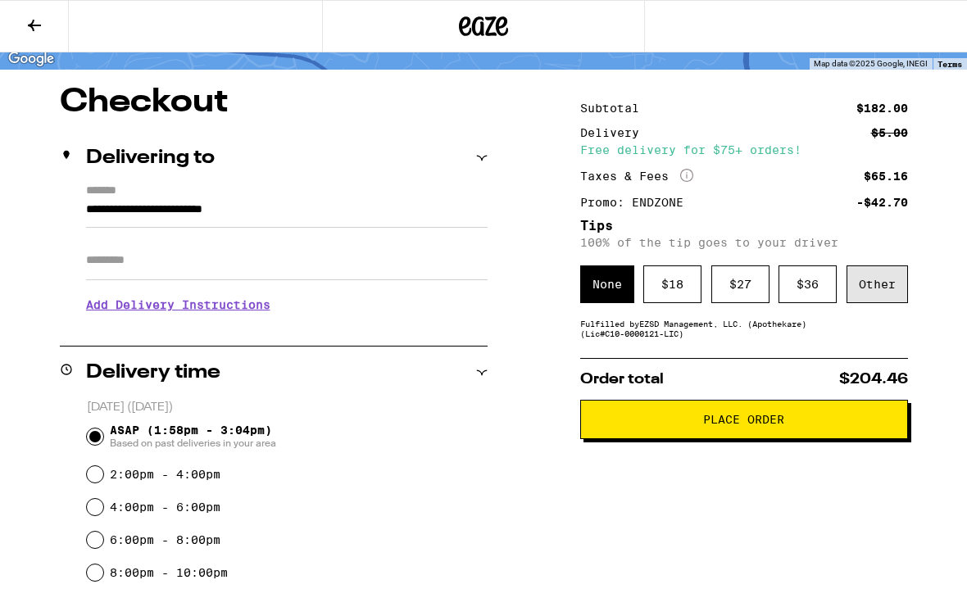
click at [869, 294] on div "Other" at bounding box center [876, 284] width 61 height 38
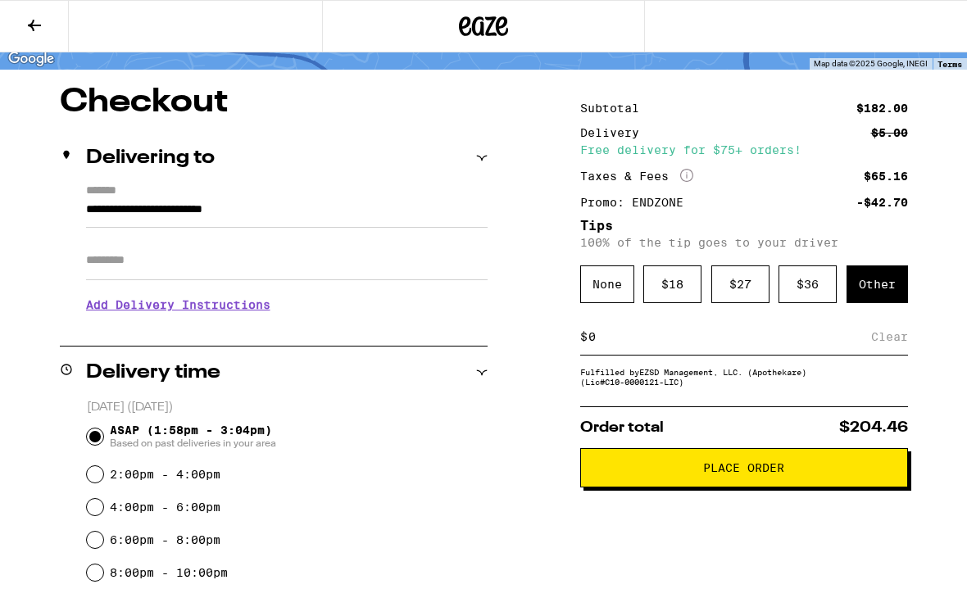
click at [751, 344] on input at bounding box center [728, 336] width 283 height 15
type input "20"
click at [890, 349] on div "Save" at bounding box center [892, 337] width 29 height 36
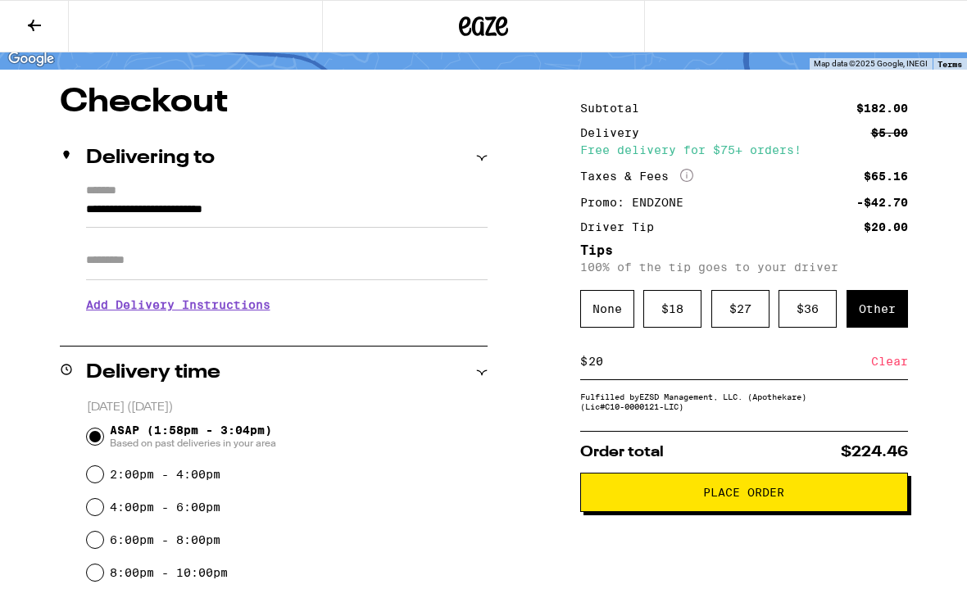
click at [774, 496] on button "Place Order" at bounding box center [744, 492] width 328 height 39
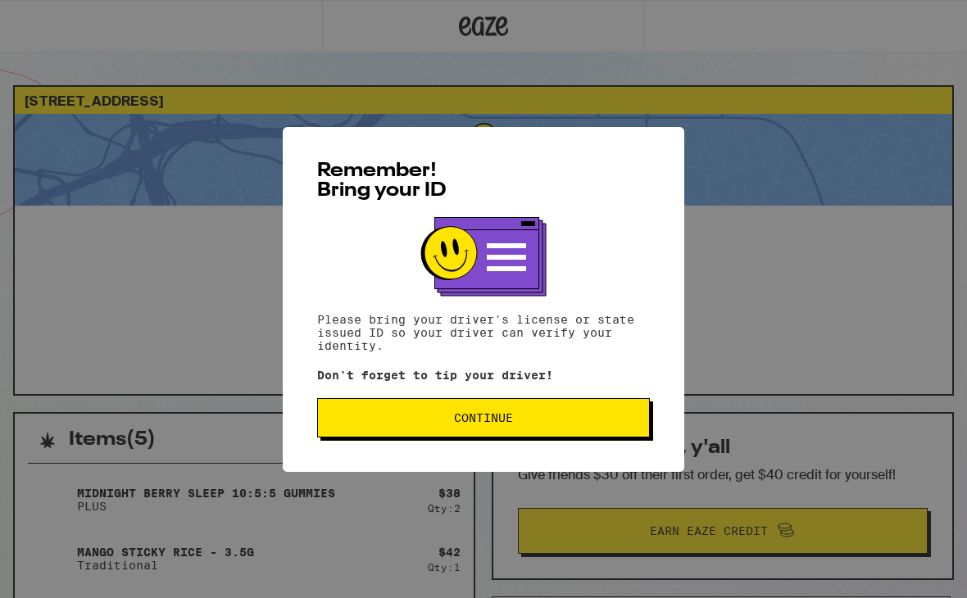
click at [615, 416] on span "Continue" at bounding box center [483, 417] width 305 height 11
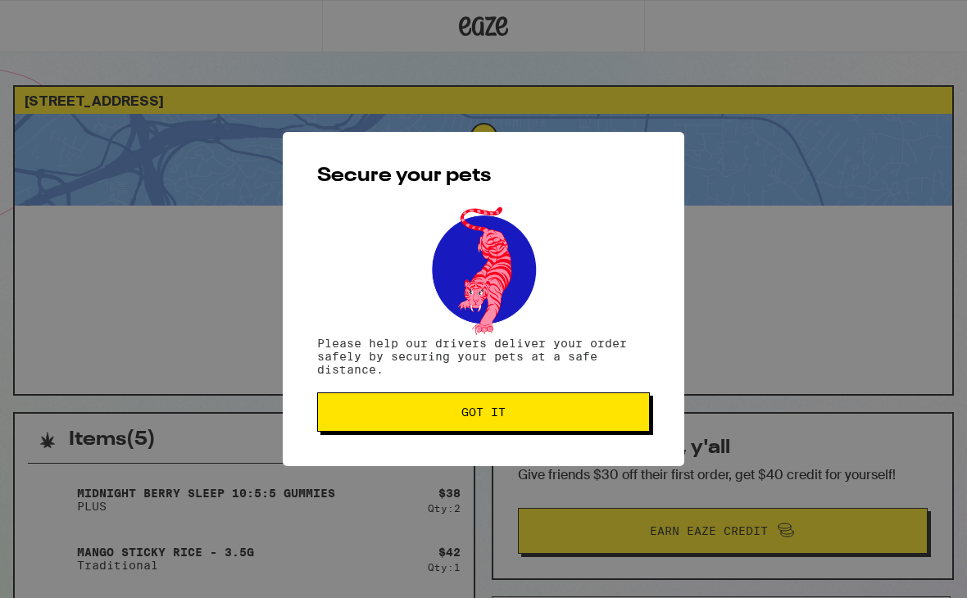
click at [605, 418] on span "Got it" at bounding box center [483, 411] width 305 height 11
